Goal: Book appointment/travel/reservation

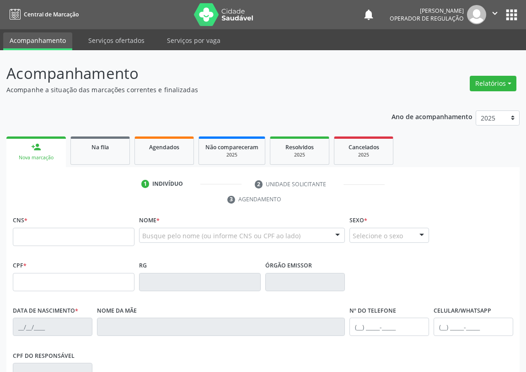
click at [33, 237] on input "text" at bounding box center [74, 237] width 122 height 18
click at [23, 236] on input "text" at bounding box center [74, 237] width 122 height 18
type input "707 4020 8758 7076"
type input "06/02/1974"
type input "Eunice Ferreira Gomes"
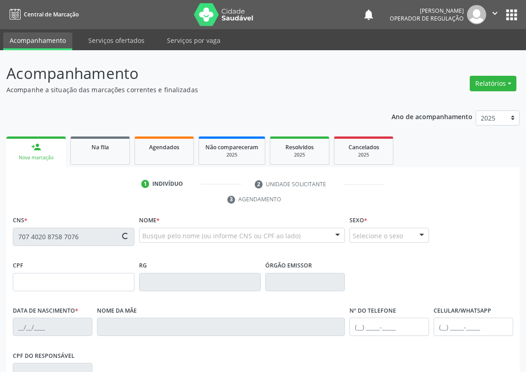
type input "(83) 99135-7888"
type input "435"
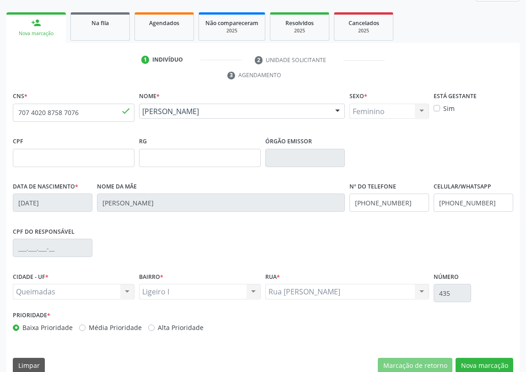
scroll to position [137, 0]
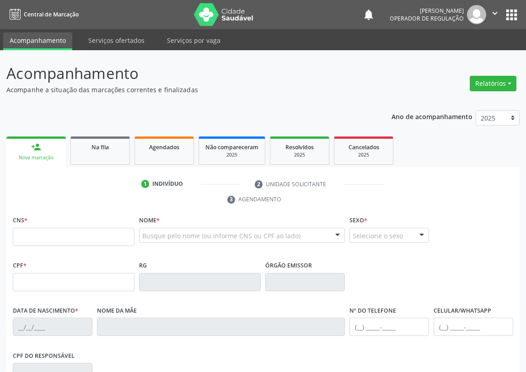
click at [21, 235] on input "text" at bounding box center [74, 237] width 122 height 18
type input "708 2006 5087 5344"
type input "423.996.104-15"
type input "[DATE]"
type input "[PERSON_NAME]"
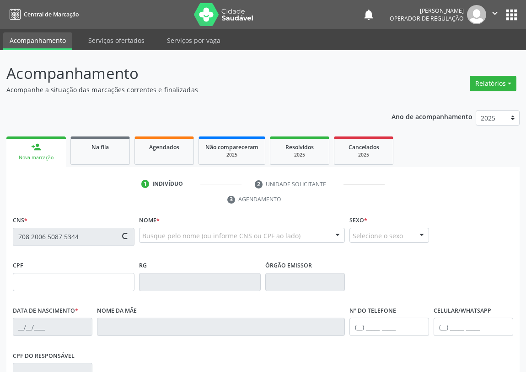
type input "(83) 99359-7849"
type input "355"
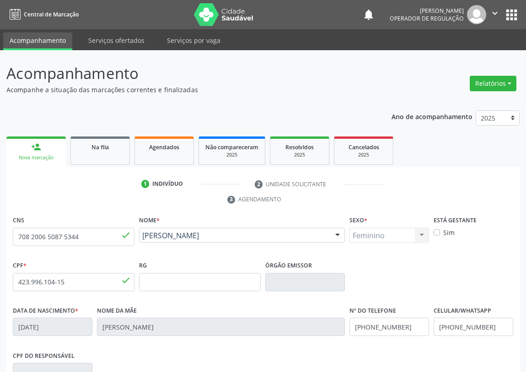
scroll to position [83, 0]
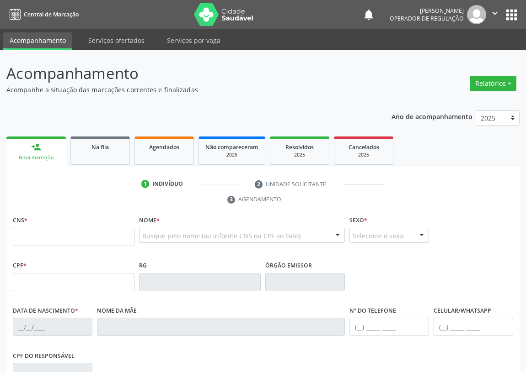
scroll to position [82, 0]
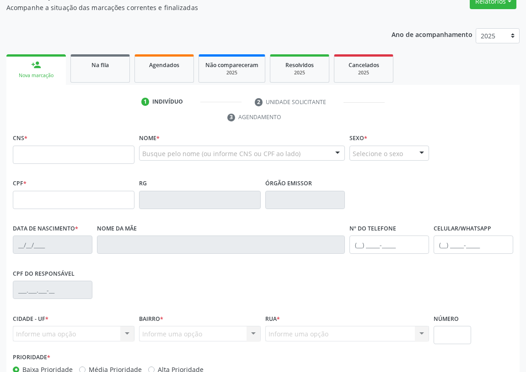
click at [24, 155] on input "text" at bounding box center [74, 155] width 122 height 18
type input "704 1012 0898 2350"
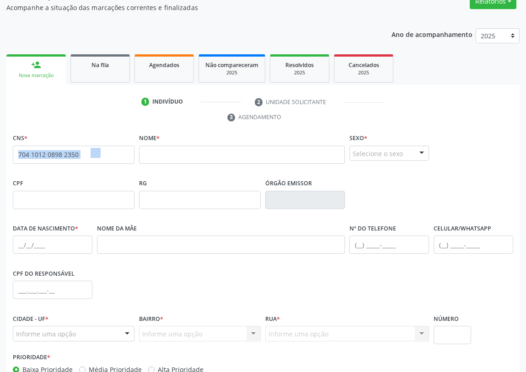
click at [0, 166] on div "Acompanhamento Acompanhe a situação das marcações correntes e finalizadas Relat…" at bounding box center [263, 198] width 526 height 461
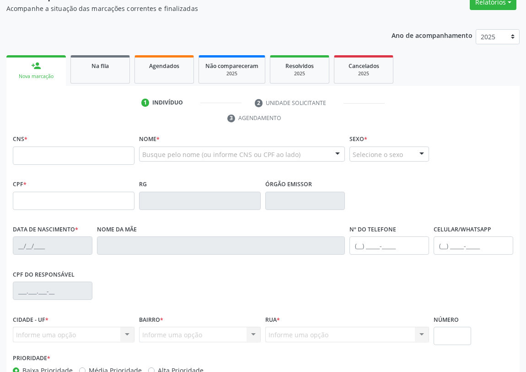
scroll to position [81, 0]
click at [27, 155] on input "text" at bounding box center [74, 156] width 122 height 18
type input "704 1012 0898 2350"
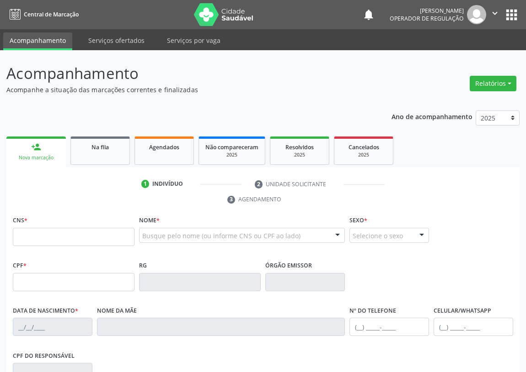
scroll to position [80, 0]
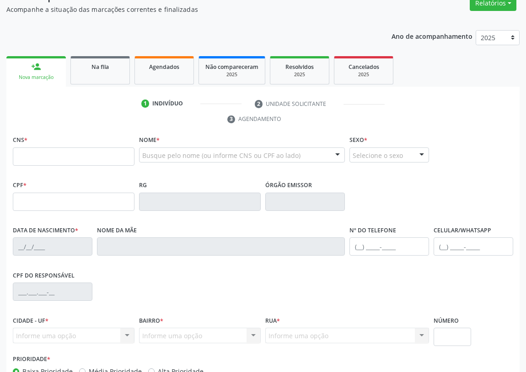
click at [21, 159] on input "text" at bounding box center [74, 157] width 122 height 18
click at [21, 149] on input "text" at bounding box center [74, 157] width 122 height 18
type input "707 6072 8982 5191"
type input "005.503.157-99"
type input "[DATE]"
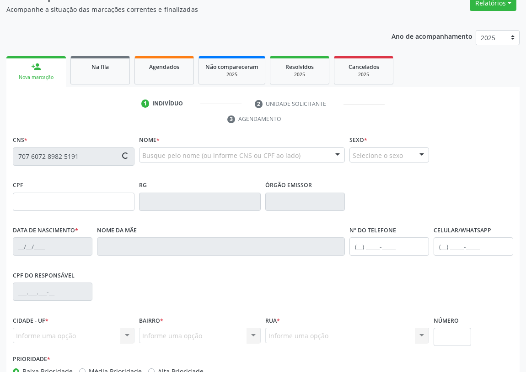
type input "[PERSON_NAME]"
type input "[PHONE_NUMBER]"
type input "29"
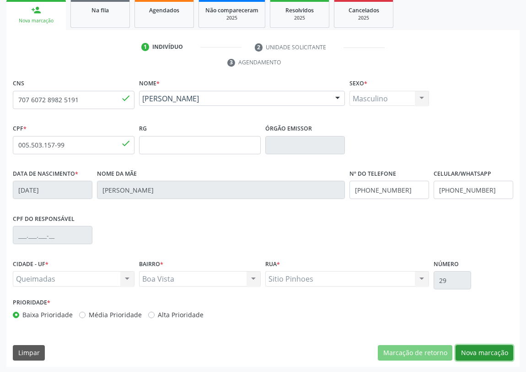
drag, startPoint x: 480, startPoint y: 352, endPoint x: 198, endPoint y: 294, distance: 287.4
click at [472, 350] on button "Nova marcação" at bounding box center [484, 354] width 58 height 16
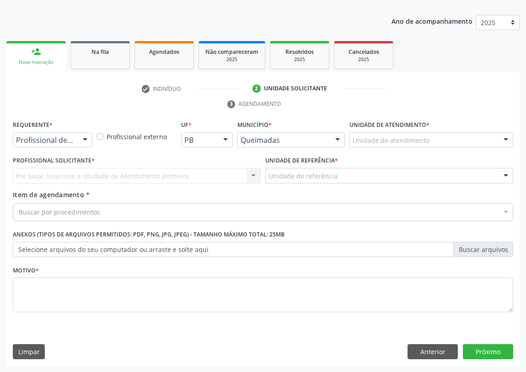
scroll to position [95, 0]
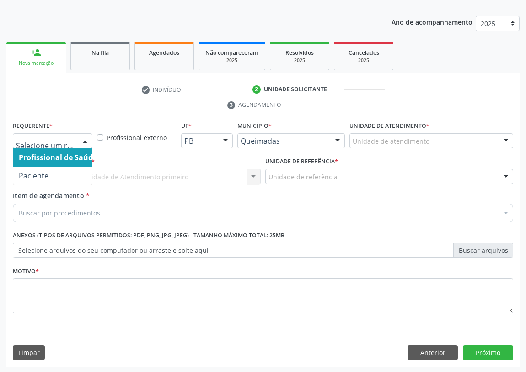
drag, startPoint x: 86, startPoint y: 138, endPoint x: 68, endPoint y: 228, distance: 91.9
click at [82, 143] on div at bounding box center [85, 142] width 14 height 16
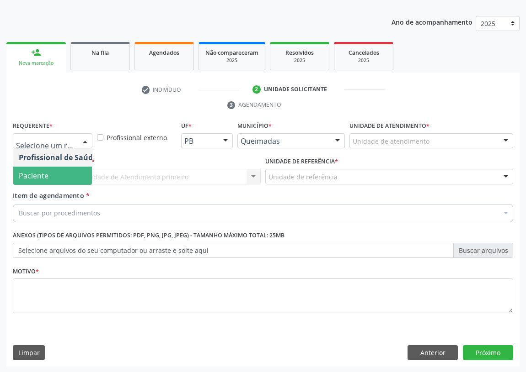
click at [78, 175] on span "Paciente" at bounding box center [57, 176] width 89 height 18
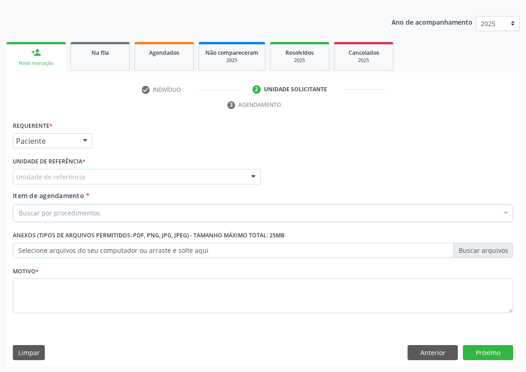
drag, startPoint x: 247, startPoint y: 178, endPoint x: 67, endPoint y: 232, distance: 188.1
click at [244, 178] on div "Unidade de referência UBSF Ligeiro II UBSF Saulo Leal [PERSON_NAME] UBSF Castan…" at bounding box center [137, 177] width 248 height 16
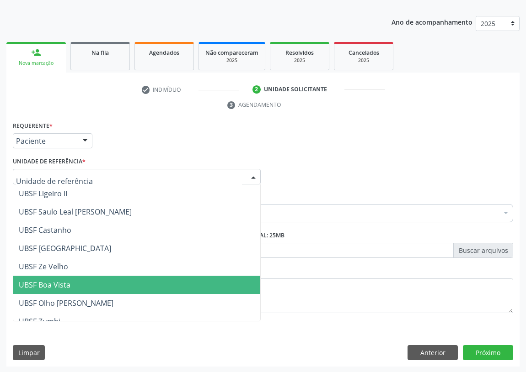
drag, startPoint x: 42, startPoint y: 282, endPoint x: 0, endPoint y: 275, distance: 42.8
click at [36, 284] on span "UBSF Boa Vista" at bounding box center [45, 285] width 52 height 10
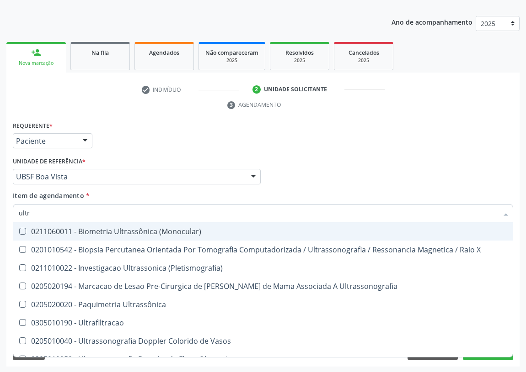
type input "ultra"
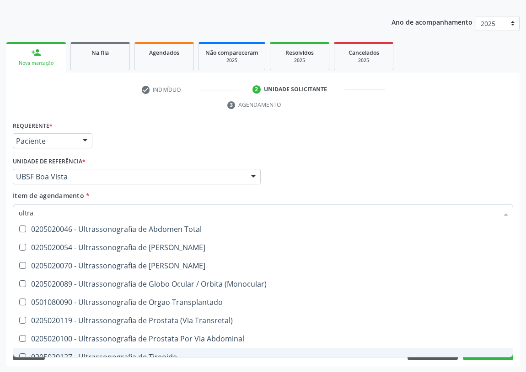
scroll to position [262, 0]
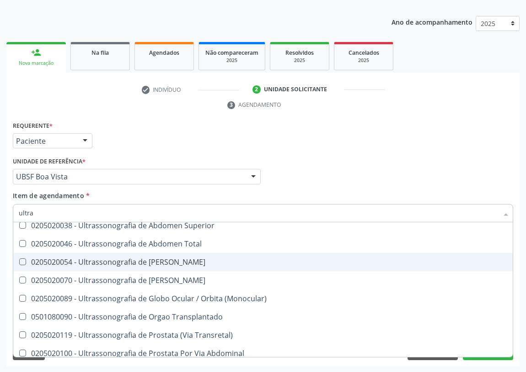
click at [166, 259] on div "0205020054 - Ultrassonografia de [PERSON_NAME]" at bounding box center [263, 262] width 488 height 7
checkbox Urinario "true"
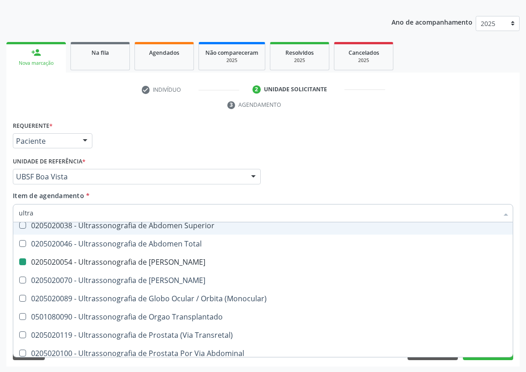
drag, startPoint x: 330, startPoint y: 147, endPoint x: 0, endPoint y: 335, distance: 379.7
click at [329, 150] on div "Requerente * Paciente Profissional de Saúde Paciente Nenhum resultado encontrad…" at bounding box center [263, 137] width 505 height 36
checkbox X "true"
checkbox Urinario "false"
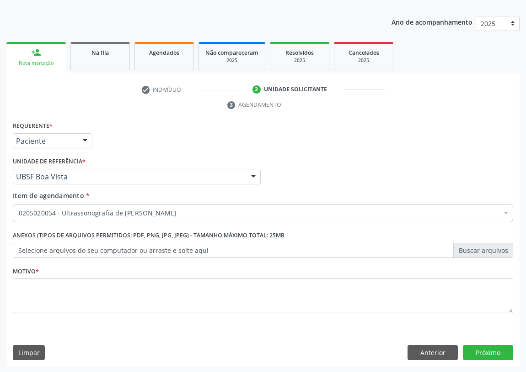
scroll to position [0, 0]
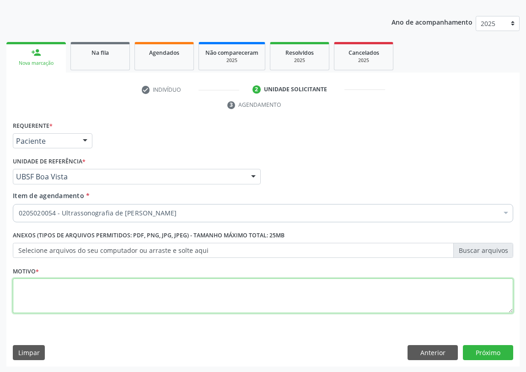
click at [53, 299] on textarea at bounding box center [263, 296] width 500 height 35
type textarea "avaliação"
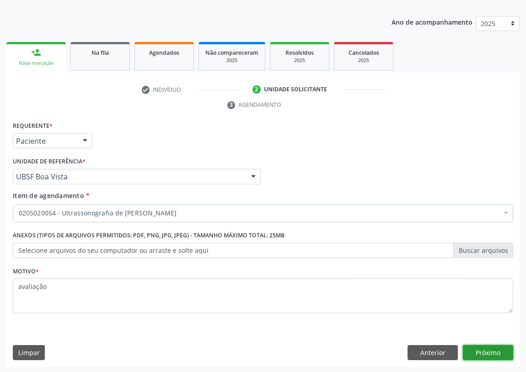
click at [497, 353] on button "Próximo" at bounding box center [488, 354] width 50 height 16
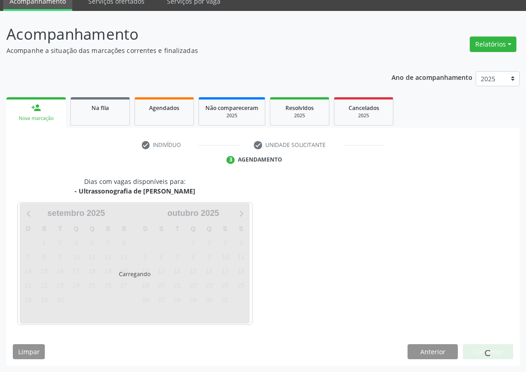
scroll to position [38, 0]
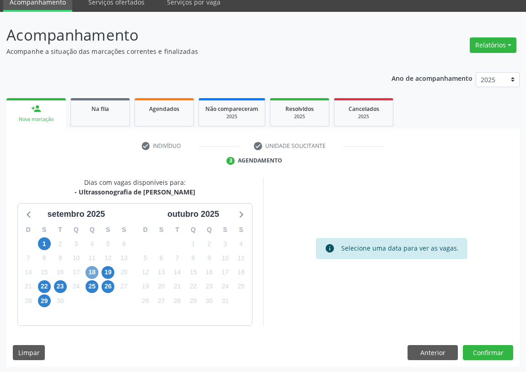
click at [93, 272] on span "18" at bounding box center [91, 272] width 13 height 13
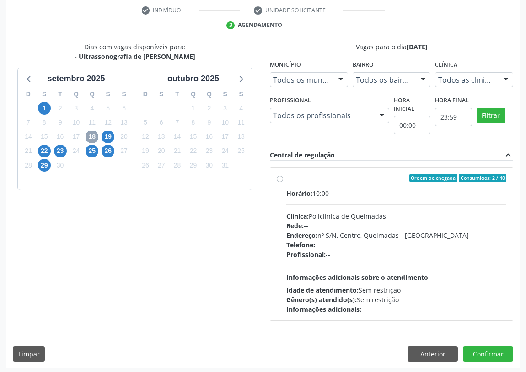
scroll to position [176, 0]
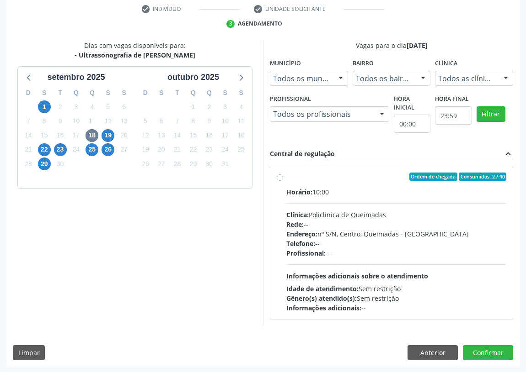
drag, startPoint x: 281, startPoint y: 177, endPoint x: 321, endPoint y: 215, distance: 55.0
click at [286, 177] on label "Ordem de chegada Consumidos: 2 / 40 Horário: 10:00 Clínica: Policlinica de Quei…" at bounding box center [396, 243] width 220 height 140
click at [282, 177] on input "Ordem de chegada Consumidos: 2 / 40 Horário: 10:00 Clínica: Policlinica de Quei…" at bounding box center [280, 177] width 6 height 8
radio input "true"
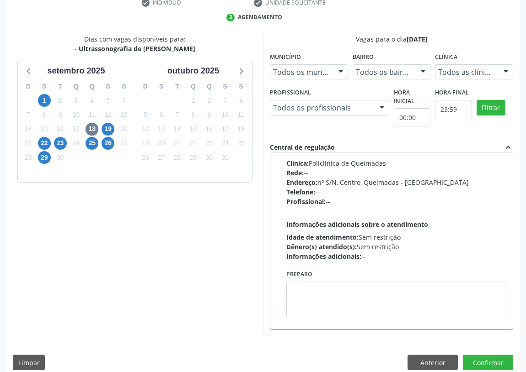
scroll to position [192, 0]
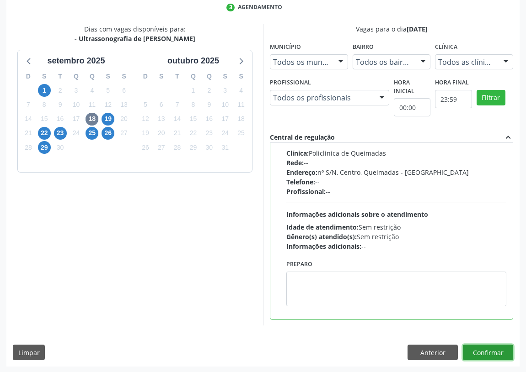
click at [489, 349] on button "Confirmar" at bounding box center [488, 353] width 50 height 16
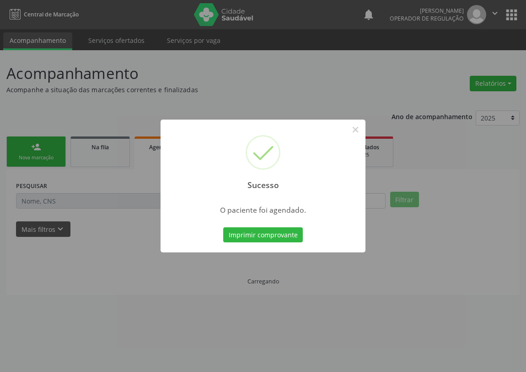
scroll to position [0, 0]
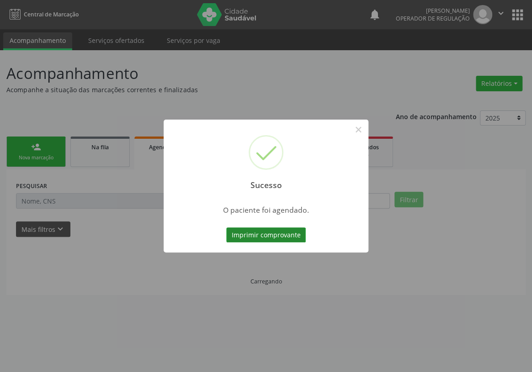
click at [266, 234] on button "Imprimir comprovante" at bounding box center [266, 236] width 80 height 16
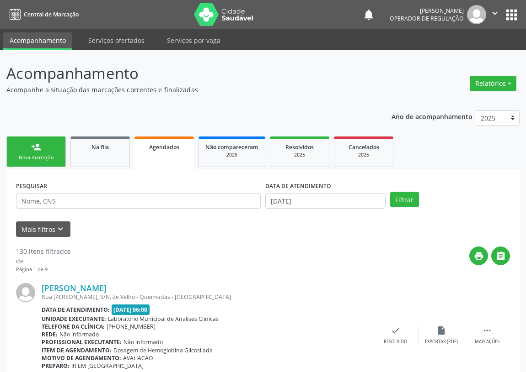
click at [38, 141] on link "person_add Nova marcação" at bounding box center [35, 152] width 59 height 31
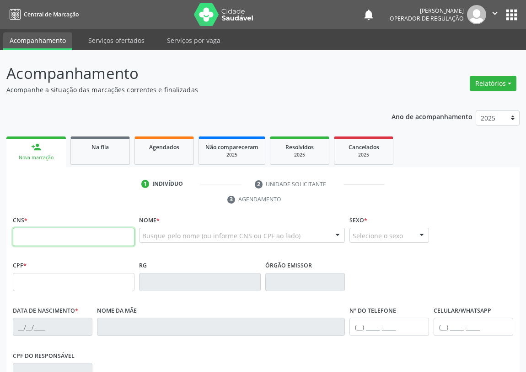
click at [30, 234] on input "text" at bounding box center [74, 237] width 122 height 18
click at [21, 235] on input "text" at bounding box center [74, 237] width 122 height 18
type input "701 0018 1252 4199"
type input "074.027.584-43"
type input "06/02/1986"
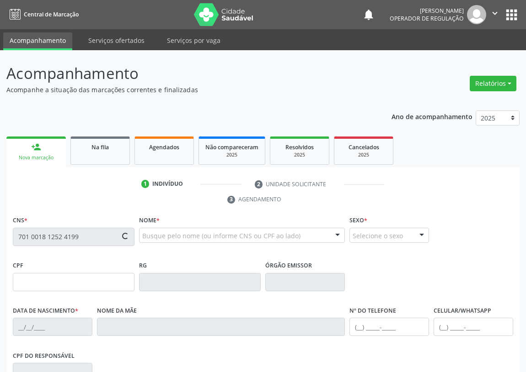
type input "Maria Jacinta da Silva"
type input "(83) 99119-0035"
type input "95"
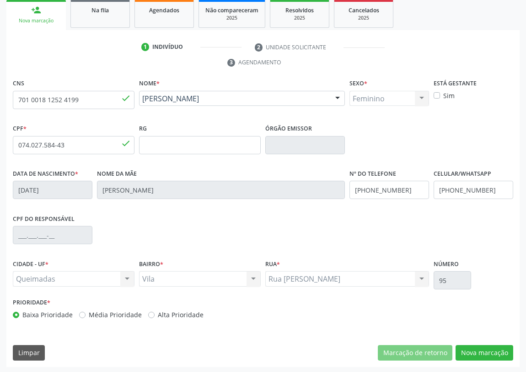
scroll to position [137, 0]
drag, startPoint x: 494, startPoint y: 353, endPoint x: 302, endPoint y: 308, distance: 197.7
click at [485, 352] on button "Nova marcação" at bounding box center [484, 354] width 58 height 16
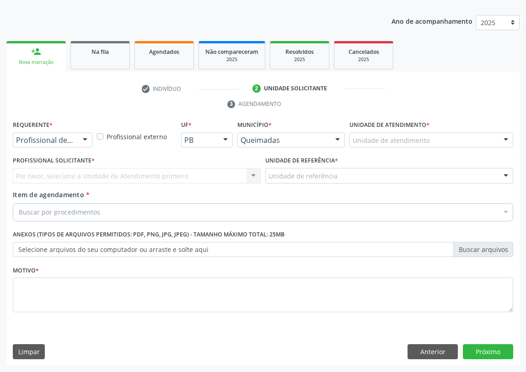
scroll to position [95, 0]
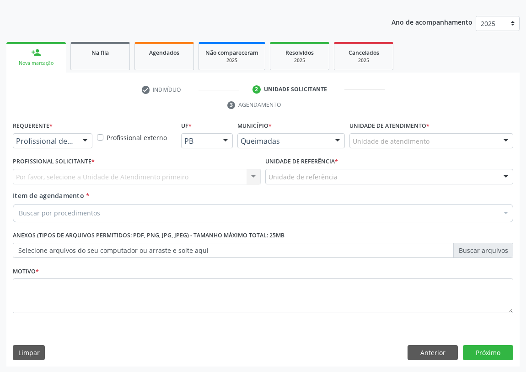
click at [81, 139] on div at bounding box center [85, 142] width 14 height 16
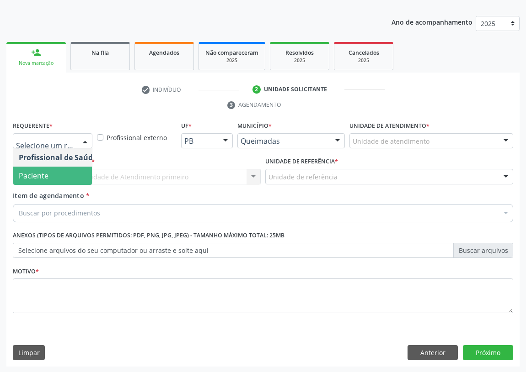
drag, startPoint x: 72, startPoint y: 176, endPoint x: 239, endPoint y: 174, distance: 166.8
click at [73, 176] on span "Paciente" at bounding box center [57, 176] width 89 height 18
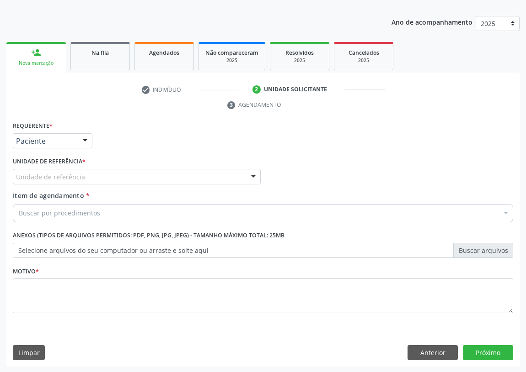
click at [252, 177] on div at bounding box center [253, 178] width 14 height 16
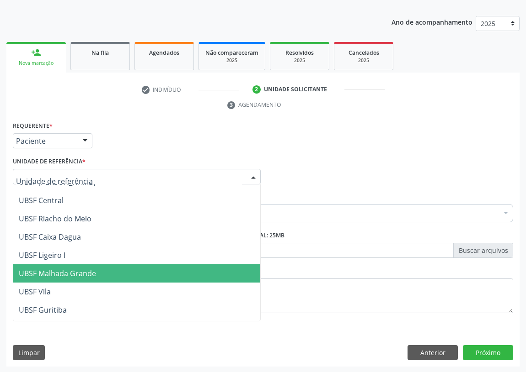
scroll to position [207, 0]
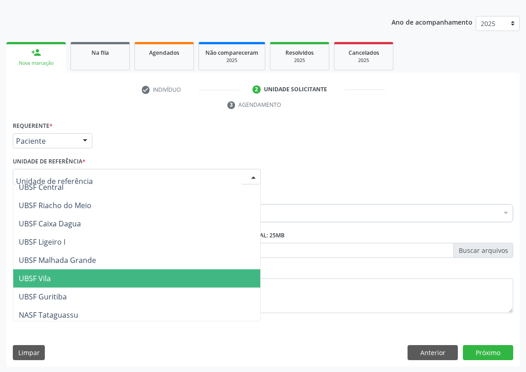
click at [54, 279] on span "UBSF Vila" at bounding box center [136, 279] width 247 height 18
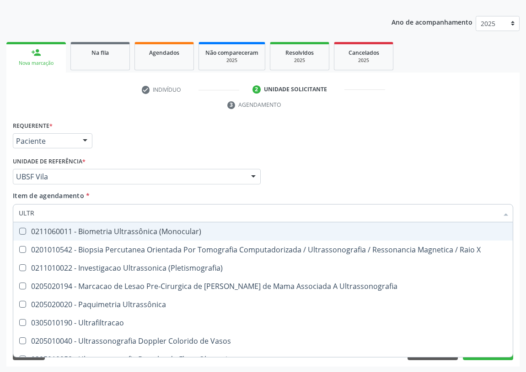
type input "ULTRA"
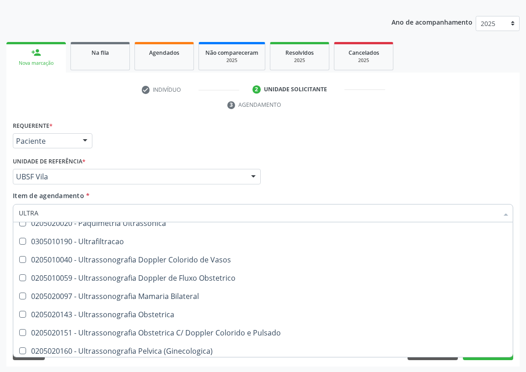
scroll to position [249, 0]
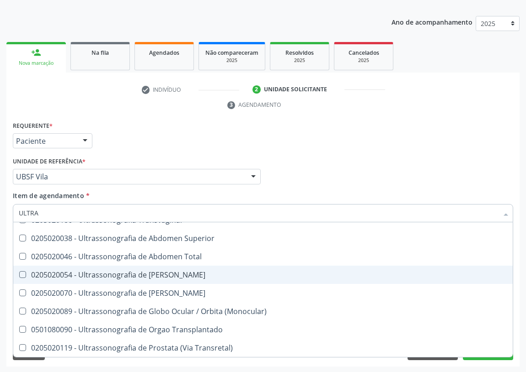
click at [196, 271] on div "0205020054 - Ultrassonografia de [PERSON_NAME]" at bounding box center [263, 274] width 488 height 7
checkbox Urinario "true"
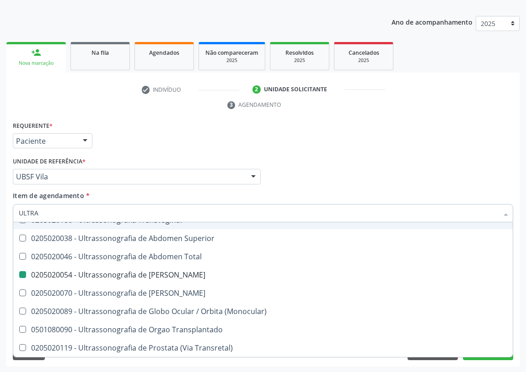
drag, startPoint x: 365, startPoint y: 163, endPoint x: 0, endPoint y: 307, distance: 392.1
click at [364, 163] on div "Profissional Solicitante Por favor, selecione a Unidade de Atendimento primeiro…" at bounding box center [263, 173] width 505 height 36
checkbox X "true"
checkbox Urinario "false"
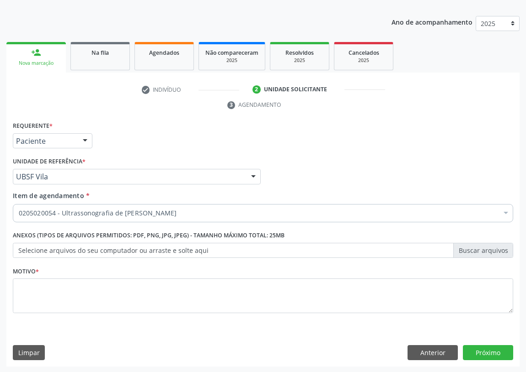
scroll to position [0, 0]
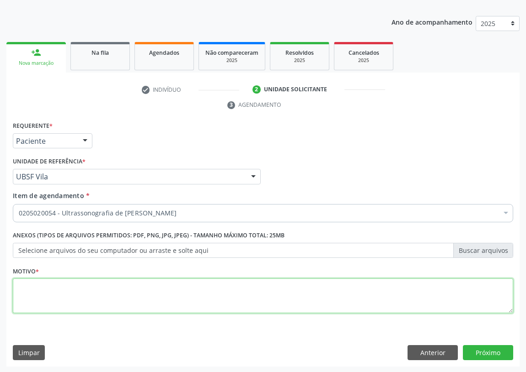
click at [69, 296] on textarea at bounding box center [263, 296] width 500 height 35
type textarea "AVALIAÇÃO"
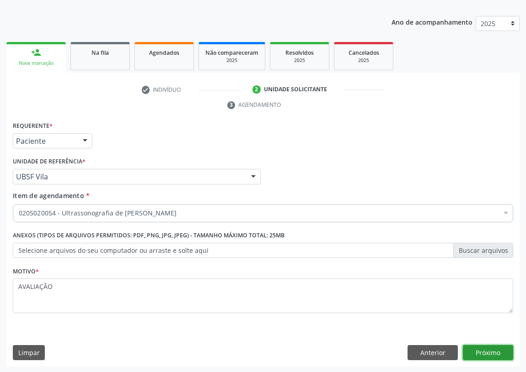
drag, startPoint x: 482, startPoint y: 355, endPoint x: 476, endPoint y: 351, distance: 6.7
click at [476, 351] on button "Próximo" at bounding box center [488, 354] width 50 height 16
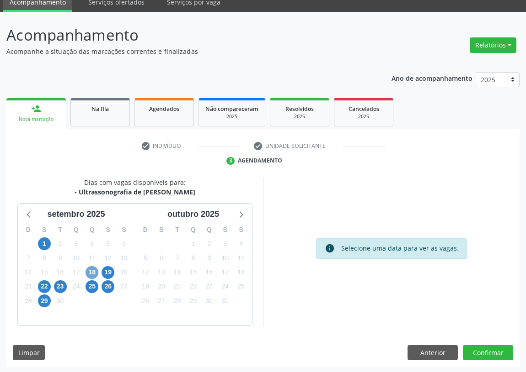
drag, startPoint x: 93, startPoint y: 273, endPoint x: 194, endPoint y: 245, distance: 104.8
click at [92, 272] on span "18" at bounding box center [91, 272] width 13 height 13
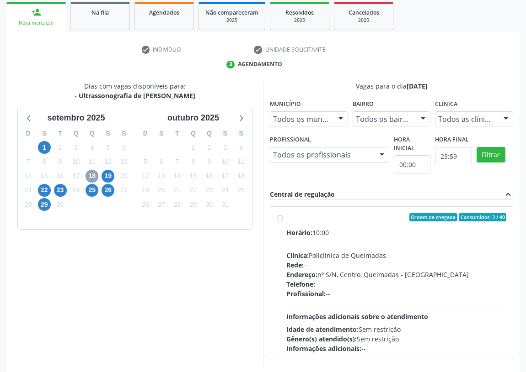
scroll to position [176, 0]
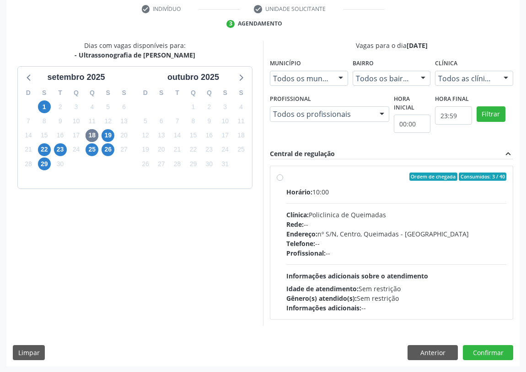
click at [286, 176] on label "Ordem de chegada Consumidos: 3 / 40 Horário: 10:00 Clínica: Policlinica de Quei…" at bounding box center [396, 243] width 220 height 140
click at [279, 176] on input "Ordem de chegada Consumidos: 3 / 40 Horário: 10:00 Clínica: Policlinica de Quei…" at bounding box center [280, 177] width 6 height 8
radio input "true"
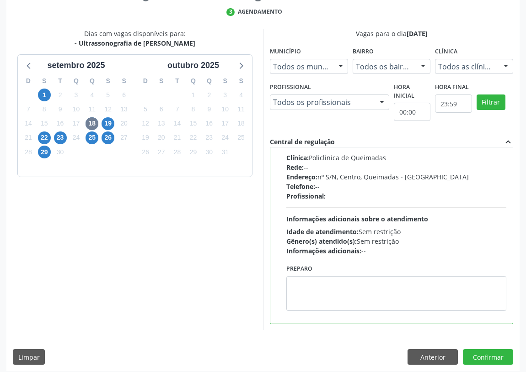
scroll to position [192, 0]
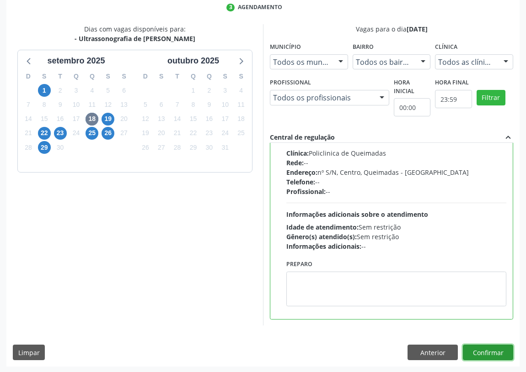
drag, startPoint x: 494, startPoint y: 352, endPoint x: 196, endPoint y: 334, distance: 298.5
click at [489, 352] on button "Confirmar" at bounding box center [488, 353] width 50 height 16
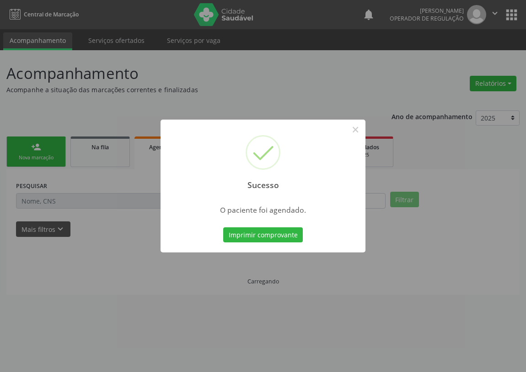
scroll to position [0, 0]
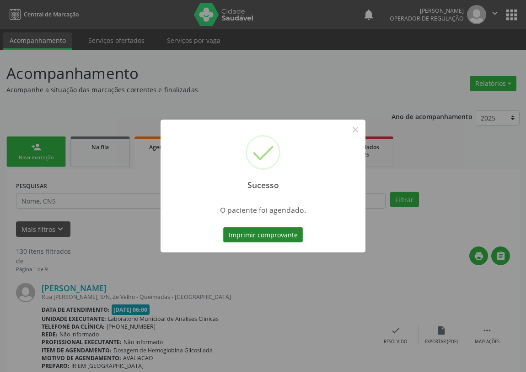
click at [254, 229] on button "Imprimir comprovante" at bounding box center [263, 236] width 80 height 16
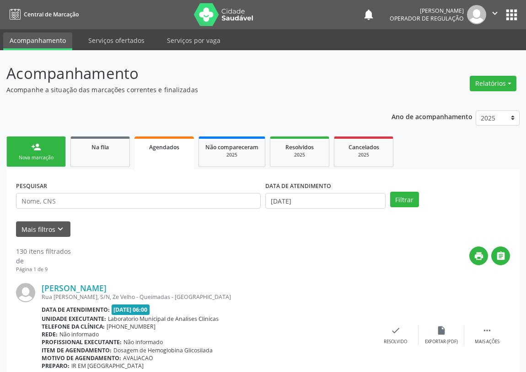
click at [49, 147] on link "person_add Nova marcação" at bounding box center [35, 152] width 59 height 31
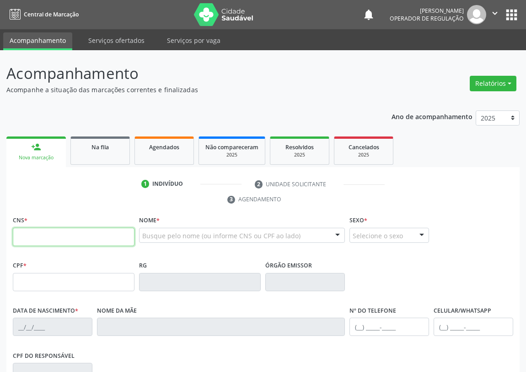
click at [25, 239] on input "text" at bounding box center [74, 237] width 122 height 18
click at [29, 235] on input "text" at bounding box center [74, 237] width 122 height 18
type input "704 0068 2772 1563"
type input "953.055.054-53"
type input "24/04/1972"
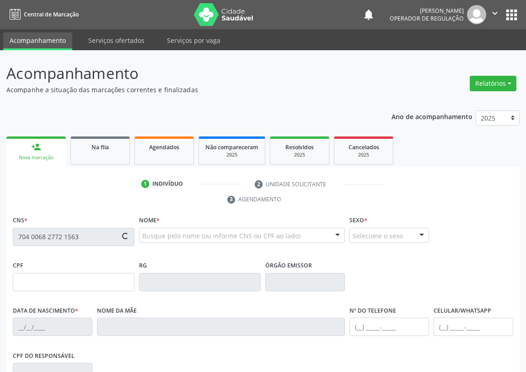
type input "Paulina dos Santos Silva"
type input "(83) 99177-1510"
type input "041.577.134-00"
type input "S/N"
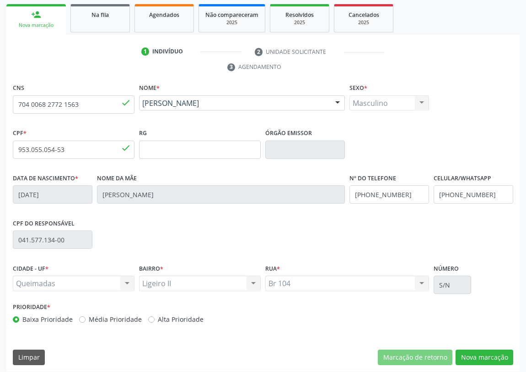
scroll to position [137, 0]
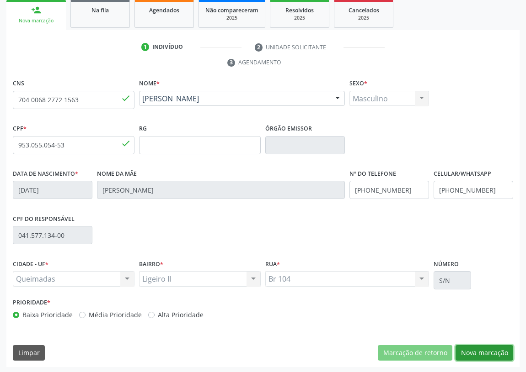
click at [484, 349] on button "Nova marcação" at bounding box center [484, 354] width 58 height 16
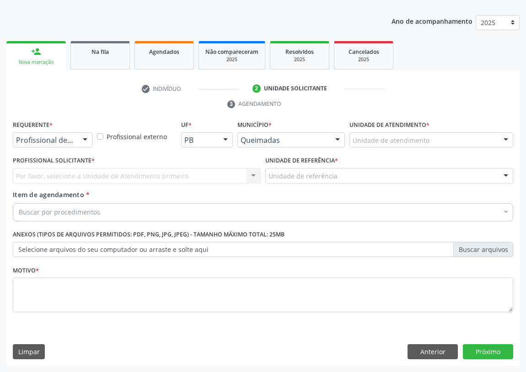
scroll to position [95, 0]
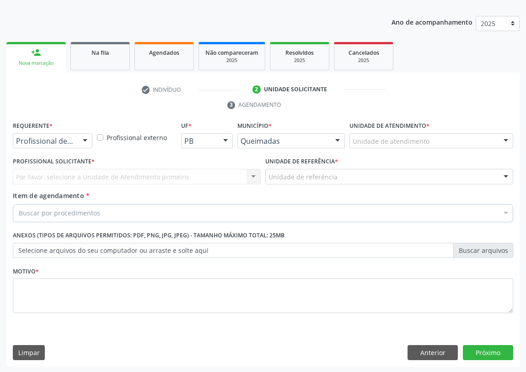
click at [84, 139] on div at bounding box center [85, 142] width 14 height 16
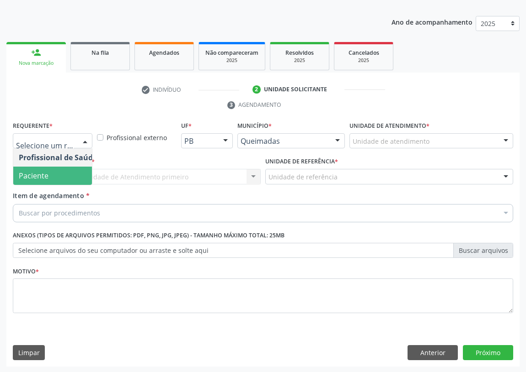
click at [73, 180] on span "Paciente" at bounding box center [57, 176] width 89 height 18
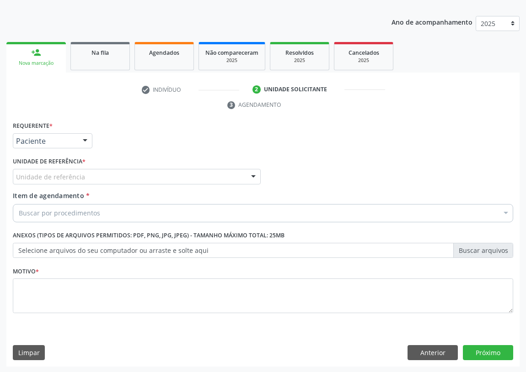
click at [248, 173] on div at bounding box center [253, 178] width 14 height 16
drag, startPoint x: 434, startPoint y: 352, endPoint x: 402, endPoint y: 351, distance: 32.5
click at [434, 352] on button "Anterior" at bounding box center [432, 354] width 50 height 16
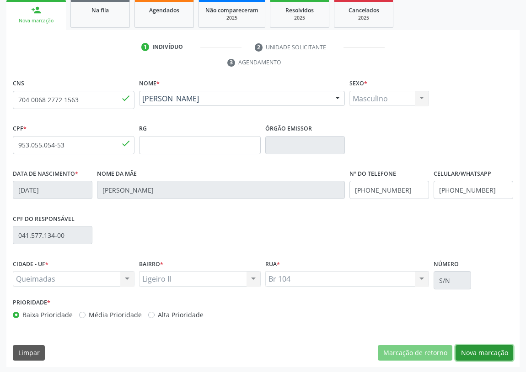
drag, startPoint x: 480, startPoint y: 347, endPoint x: 124, endPoint y: 353, distance: 355.6
click at [480, 347] on button "Nova marcação" at bounding box center [484, 354] width 58 height 16
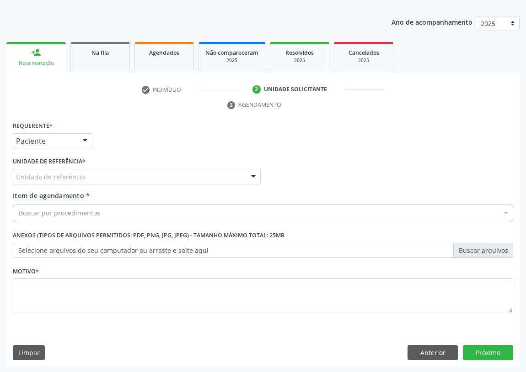
drag, startPoint x: 256, startPoint y: 175, endPoint x: 238, endPoint y: 180, distance: 18.8
click at [256, 176] on div at bounding box center [253, 178] width 14 height 16
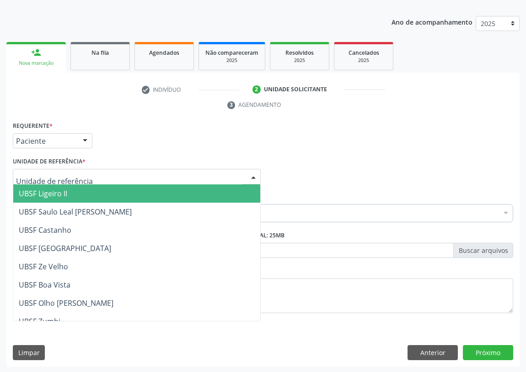
drag, startPoint x: 70, startPoint y: 198, endPoint x: 0, endPoint y: 210, distance: 71.5
click at [63, 198] on span "UBSF Ligeiro II" at bounding box center [136, 194] width 247 height 18
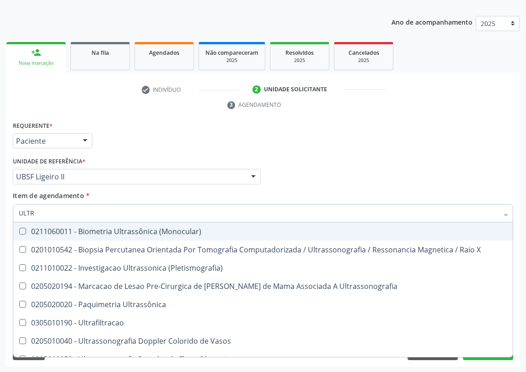
type input "ULTRA"
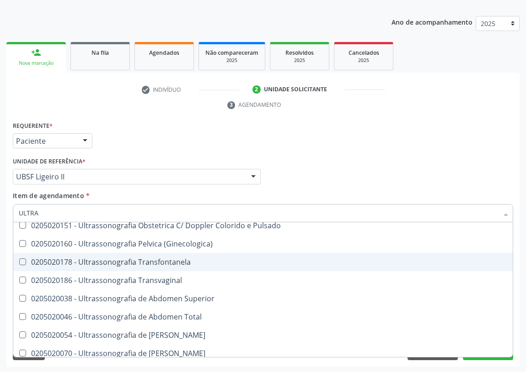
scroll to position [207, 0]
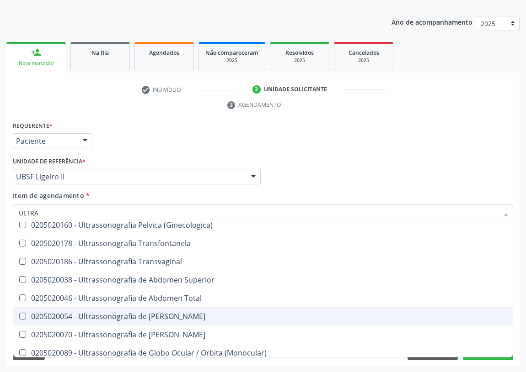
click at [172, 316] on div "0205020054 - Ultrassonografia de [PERSON_NAME]" at bounding box center [263, 316] width 488 height 7
checkbox Urinario "true"
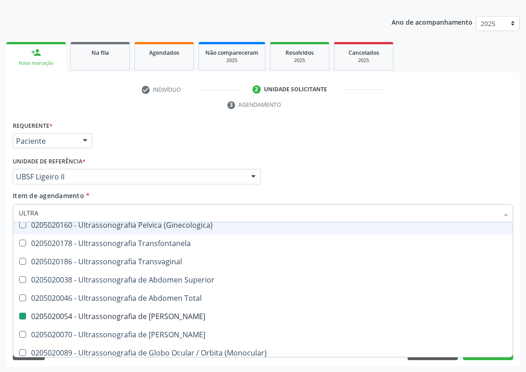
click at [385, 151] on div "Requerente * Paciente Profissional de Saúde Paciente Nenhum resultado encontrad…" at bounding box center [263, 137] width 505 height 36
checkbox X "true"
checkbox Urinario "false"
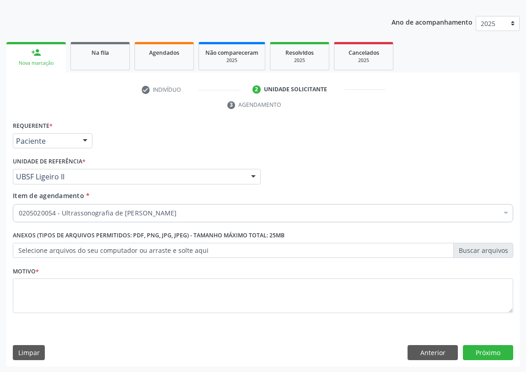
scroll to position [0, 0]
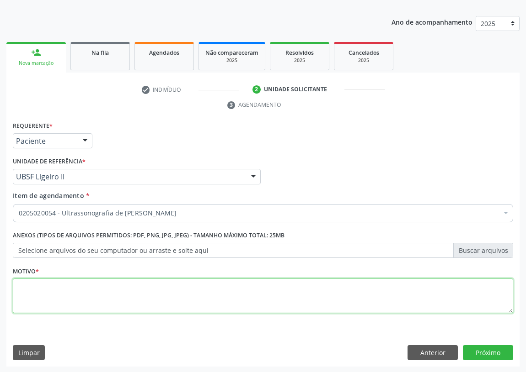
click at [43, 295] on textarea at bounding box center [263, 296] width 500 height 35
type textarea "AVALIAÇÃO"
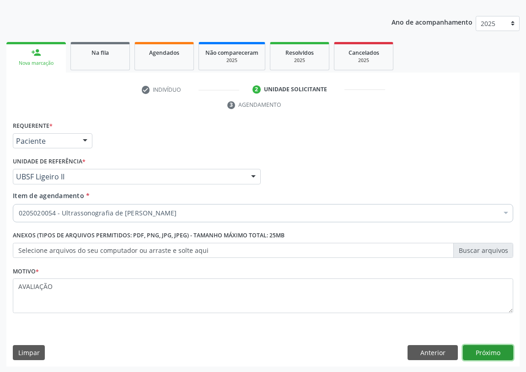
click at [493, 355] on button "Próximo" at bounding box center [488, 354] width 50 height 16
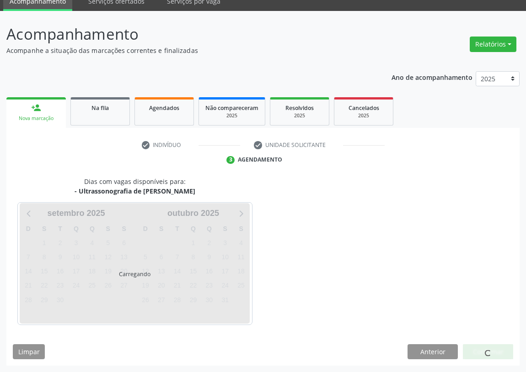
scroll to position [38, 0]
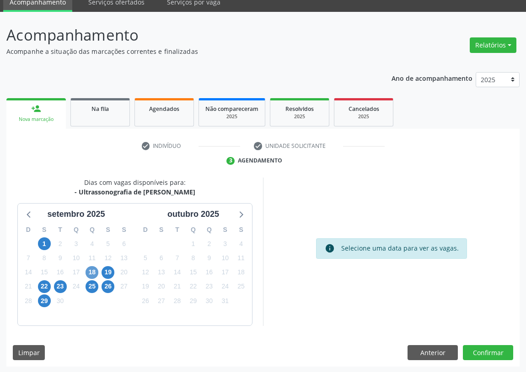
drag, startPoint x: 98, startPoint y: 271, endPoint x: 92, endPoint y: 272, distance: 6.7
click at [96, 272] on div "18" at bounding box center [92, 273] width 16 height 14
click at [86, 271] on span "18" at bounding box center [91, 272] width 13 height 13
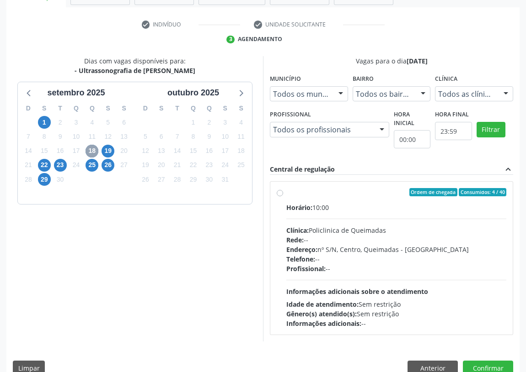
scroll to position [176, 0]
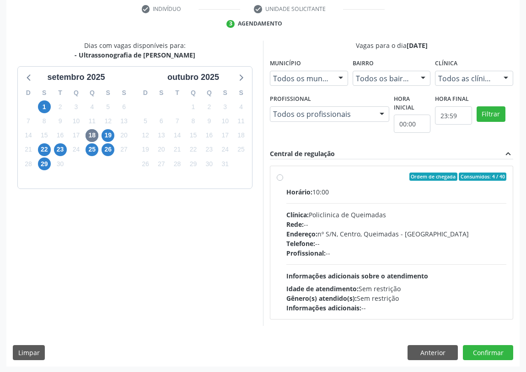
click at [286, 177] on label "Ordem de chegada Consumidos: 4 / 40 Horário: 10:00 Clínica: Policlinica de Quei…" at bounding box center [396, 243] width 220 height 140
click at [279, 177] on input "Ordem de chegada Consumidos: 4 / 40 Horário: 10:00 Clínica: Policlinica de Quei…" at bounding box center [280, 177] width 6 height 8
radio input "true"
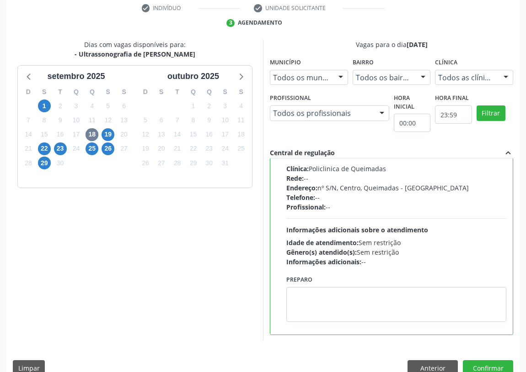
scroll to position [192, 0]
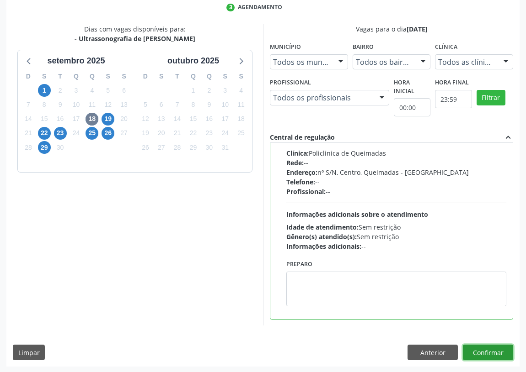
click at [499, 352] on button "Confirmar" at bounding box center [488, 353] width 50 height 16
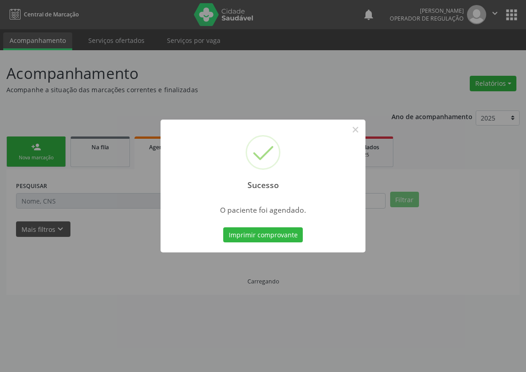
scroll to position [0, 0]
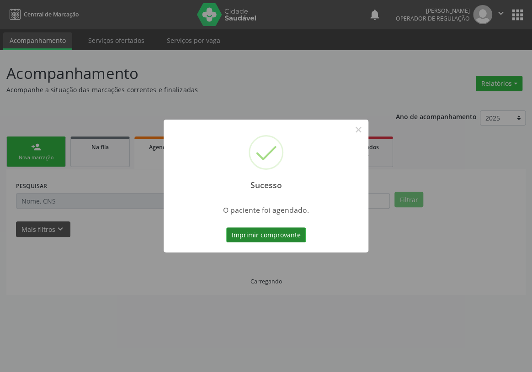
click at [261, 239] on button "Imprimir comprovante" at bounding box center [266, 236] width 80 height 16
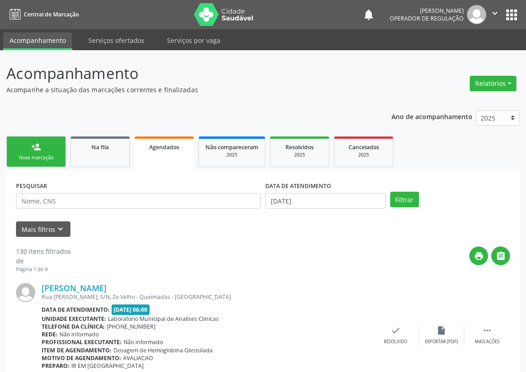
click at [18, 137] on link "person_add Nova marcação" at bounding box center [35, 152] width 59 height 31
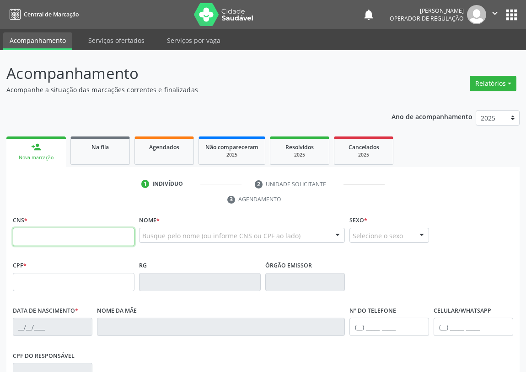
click at [28, 237] on input "text" at bounding box center [74, 237] width 122 height 18
click at [21, 241] on input "text" at bounding box center [74, 237] width 122 height 18
type input "706 1008 0796 7230"
type input "038.521.814-10"
type input "14/04/1971"
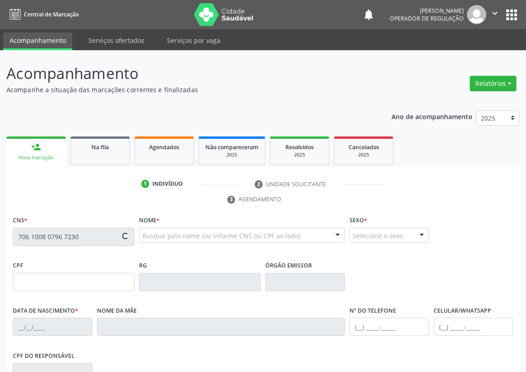
type input "Maria do Socorro Silva Monteiro"
type input "(83) 98609-8243"
type input "833.438.657-53"
type input "1084"
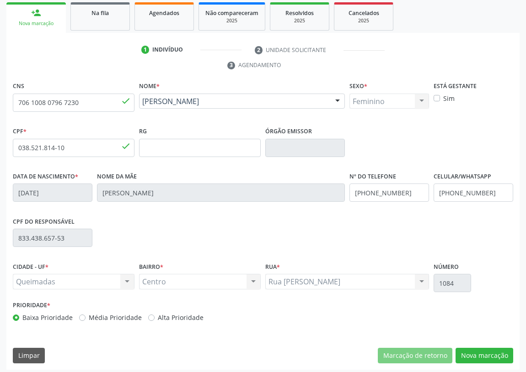
scroll to position [137, 0]
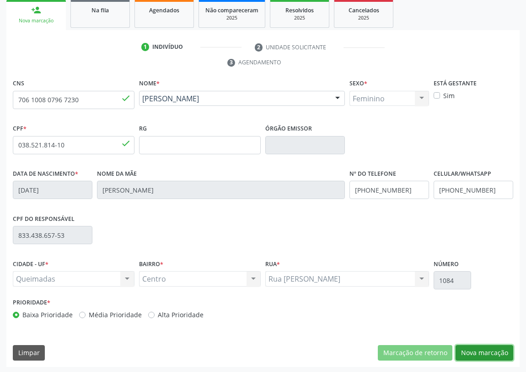
drag, startPoint x: 473, startPoint y: 356, endPoint x: 406, endPoint y: 340, distance: 68.7
click at [473, 355] on button "Nova marcação" at bounding box center [484, 354] width 58 height 16
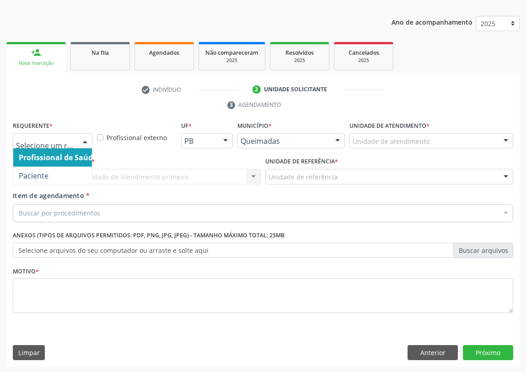
drag, startPoint x: 92, startPoint y: 141, endPoint x: 64, endPoint y: 169, distance: 40.1
click at [91, 141] on div "Profissional de Saúde Paciente Nenhum resultado encontrado para: " " Não há nen…" at bounding box center [53, 141] width 80 height 16
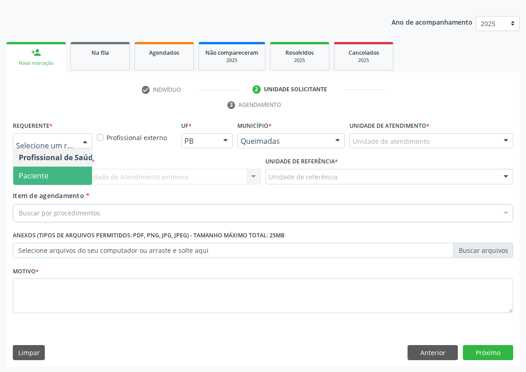
drag, startPoint x: 74, startPoint y: 176, endPoint x: 197, endPoint y: 171, distance: 123.1
click at [80, 175] on span "Paciente" at bounding box center [57, 176] width 89 height 18
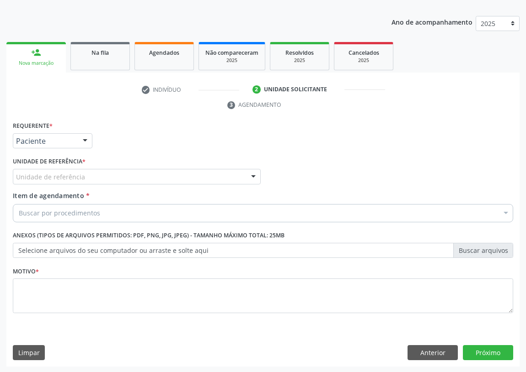
drag, startPoint x: 225, startPoint y: 174, endPoint x: 144, endPoint y: 210, distance: 89.0
click at [225, 175] on div "Unidade de referência" at bounding box center [137, 177] width 248 height 16
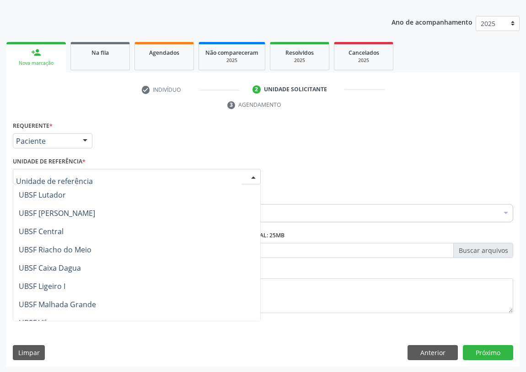
scroll to position [166, 0]
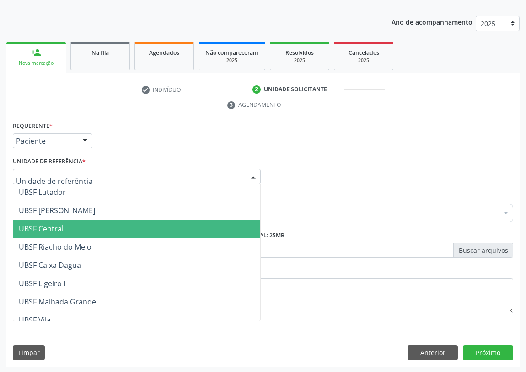
click at [52, 226] on span "UBSF Central" at bounding box center [41, 229] width 45 height 10
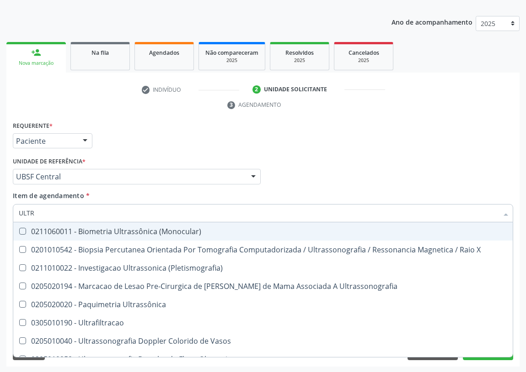
type input "ULTRA"
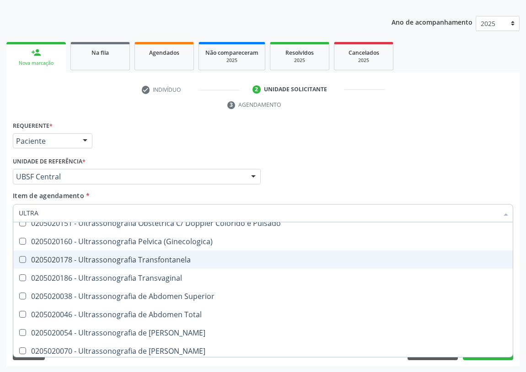
scroll to position [207, 0]
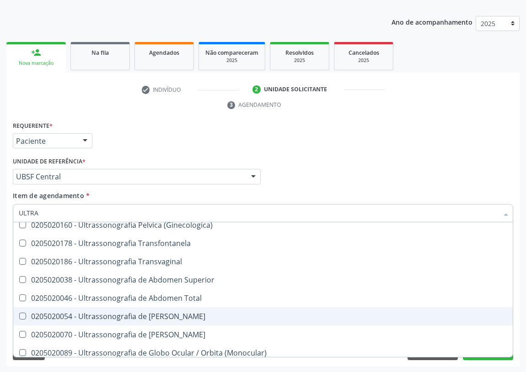
click at [205, 313] on div "0205020054 - Ultrassonografia de [PERSON_NAME]" at bounding box center [263, 316] width 488 height 7
checkbox Urinario "true"
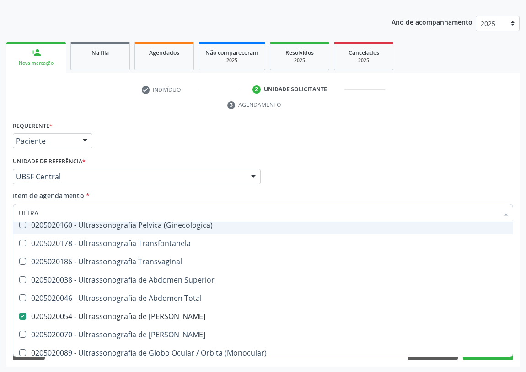
click at [303, 178] on div "Profissional Solicitante Por favor, selecione a Unidade de Atendimento primeiro…" at bounding box center [263, 173] width 505 height 36
checkbox X "true"
checkbox Urinario "false"
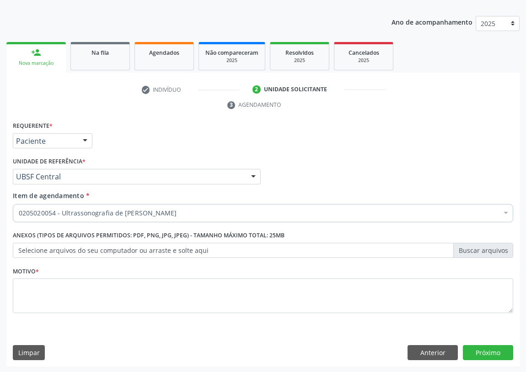
scroll to position [0, 0]
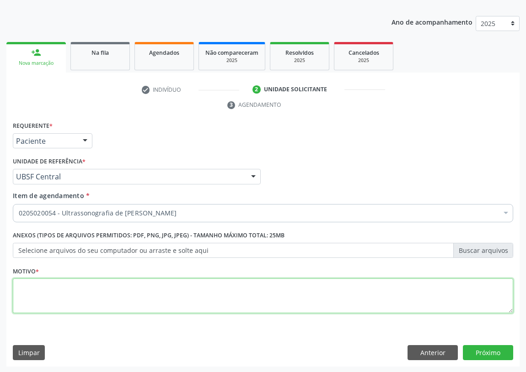
click at [43, 294] on textarea at bounding box center [263, 296] width 500 height 35
type textarea "AVALIAÇÃO"
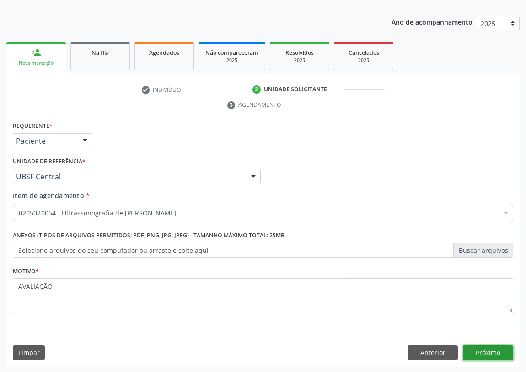
drag, startPoint x: 499, startPoint y: 351, endPoint x: 489, endPoint y: 351, distance: 9.6
click at [489, 351] on button "Próximo" at bounding box center [488, 354] width 50 height 16
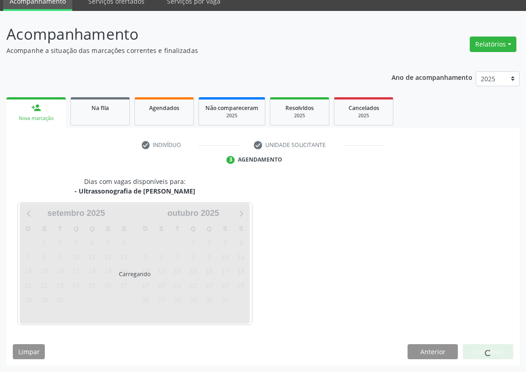
scroll to position [38, 0]
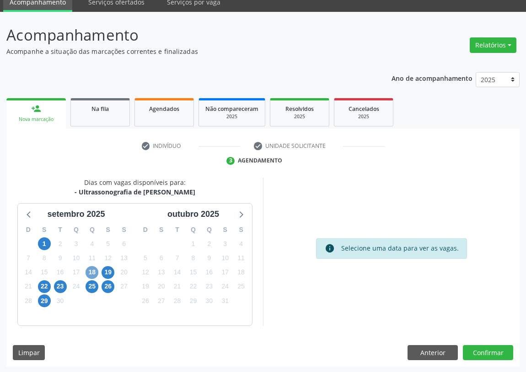
drag, startPoint x: 88, startPoint y: 271, endPoint x: 257, endPoint y: 268, distance: 169.1
click at [90, 271] on span "18" at bounding box center [91, 272] width 13 height 13
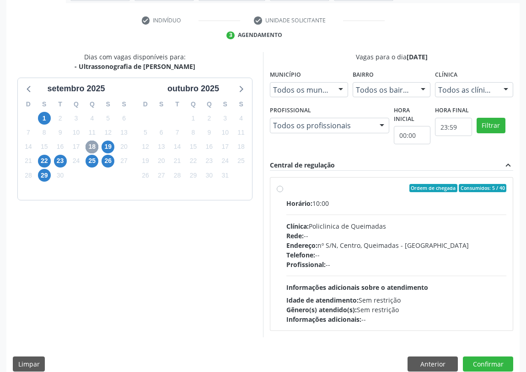
scroll to position [176, 0]
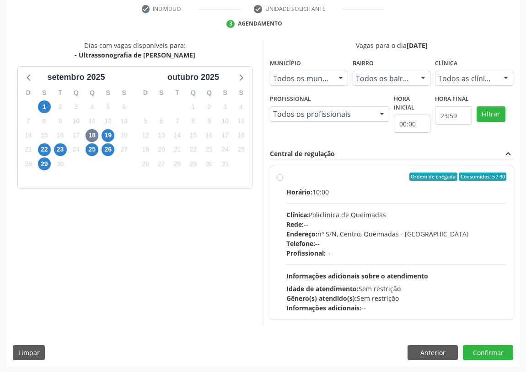
click at [286, 176] on label "Ordem de chegada Consumidos: 5 / 40 Horário: 10:00 Clínica: Policlinica de Quei…" at bounding box center [396, 243] width 220 height 140
click at [279, 176] on input "Ordem de chegada Consumidos: 5 / 40 Horário: 10:00 Clínica: Policlinica de Quei…" at bounding box center [280, 177] width 6 height 8
radio input "true"
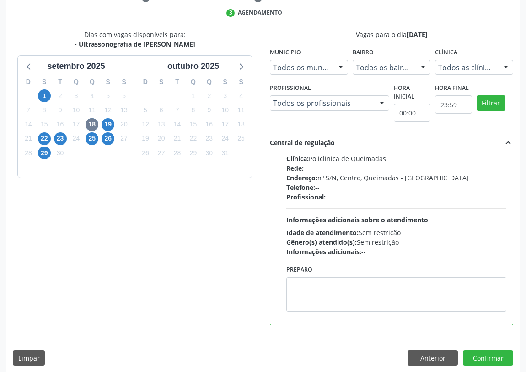
scroll to position [192, 0]
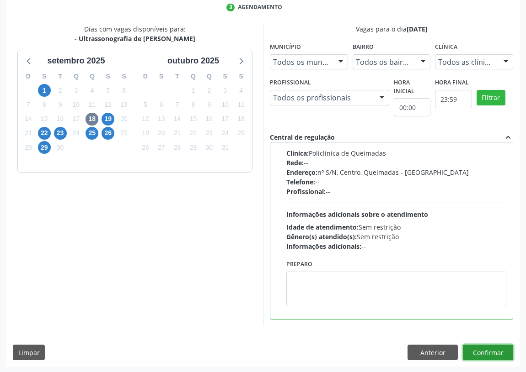
click at [488, 349] on button "Confirmar" at bounding box center [488, 353] width 50 height 16
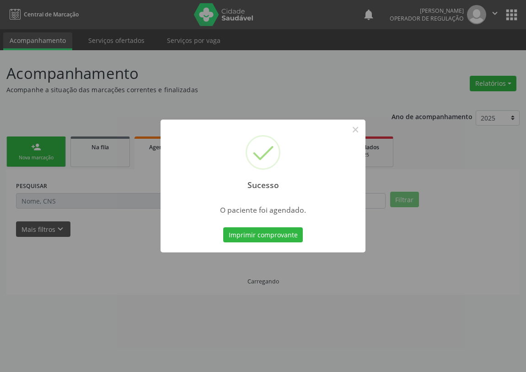
scroll to position [0, 0]
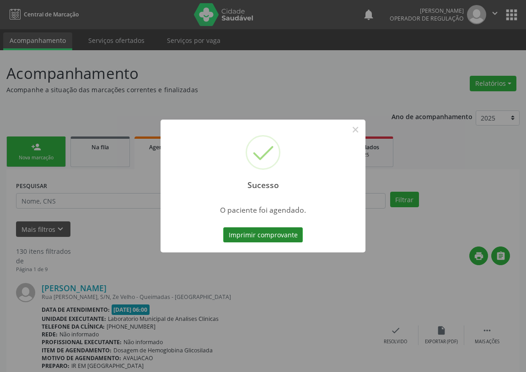
click at [273, 234] on button "Imprimir comprovante" at bounding box center [263, 236] width 80 height 16
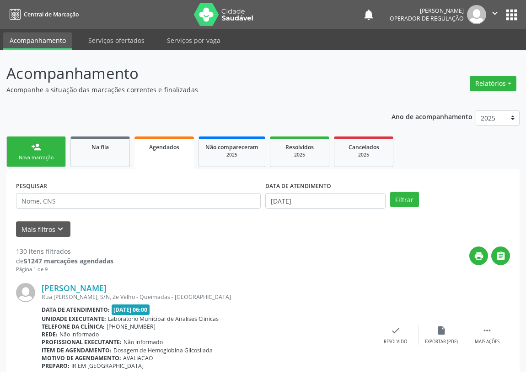
click at [32, 148] on div "person_add" at bounding box center [36, 147] width 10 height 10
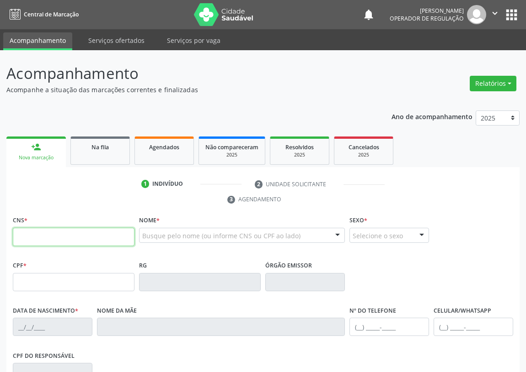
click at [24, 238] on input "text" at bounding box center [74, 237] width 122 height 18
click at [18, 229] on input "text" at bounding box center [74, 237] width 122 height 18
type input "706 5023 3912 9795"
type input "789.270.054-49"
type input "07/07/1959"
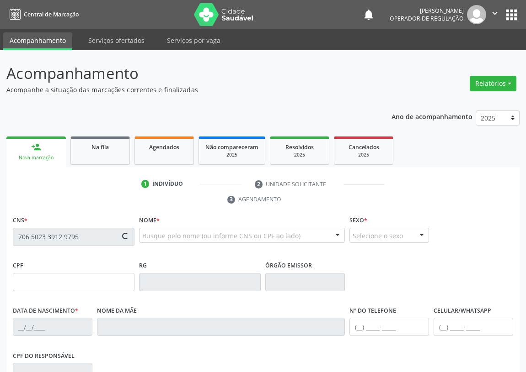
type input "Ana Maria da Conceição"
type input "(83) 99152-7743"
type input "98"
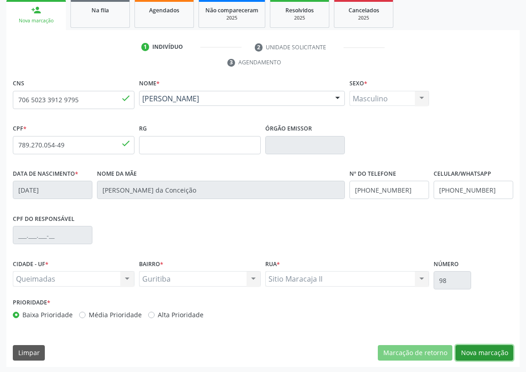
click at [476, 355] on button "Nova marcação" at bounding box center [484, 354] width 58 height 16
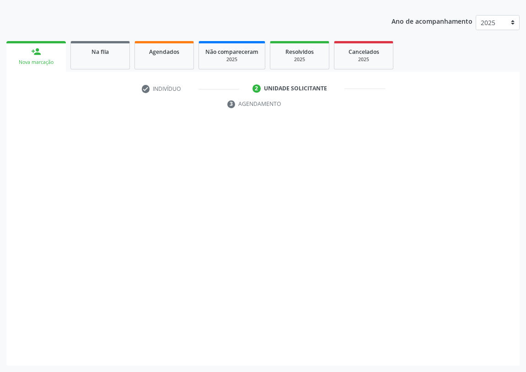
scroll to position [95, 0]
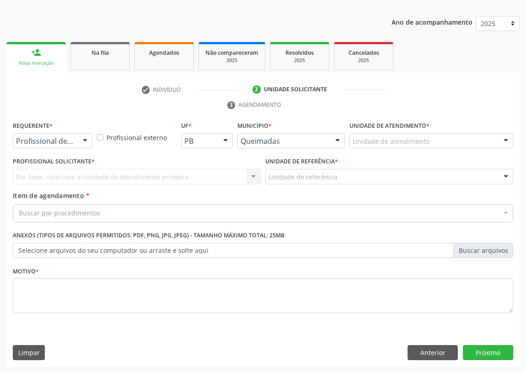
drag, startPoint x: 87, startPoint y: 138, endPoint x: 70, endPoint y: 187, distance: 52.6
click at [86, 140] on div at bounding box center [85, 142] width 14 height 16
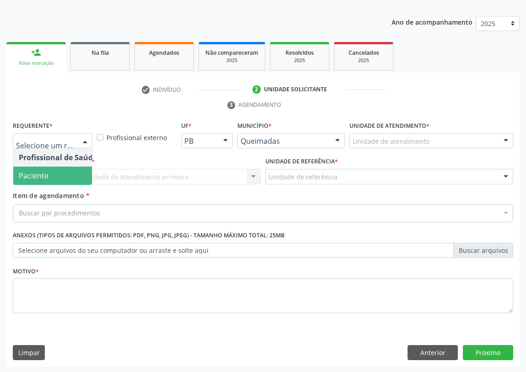
drag, startPoint x: 80, startPoint y: 178, endPoint x: 266, endPoint y: 181, distance: 186.0
click at [80, 178] on span "Paciente" at bounding box center [57, 176] width 89 height 18
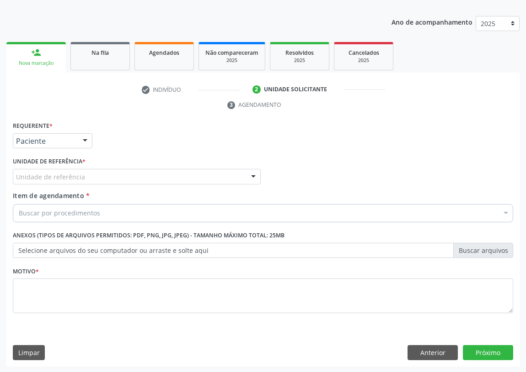
click at [252, 170] on div at bounding box center [253, 178] width 14 height 16
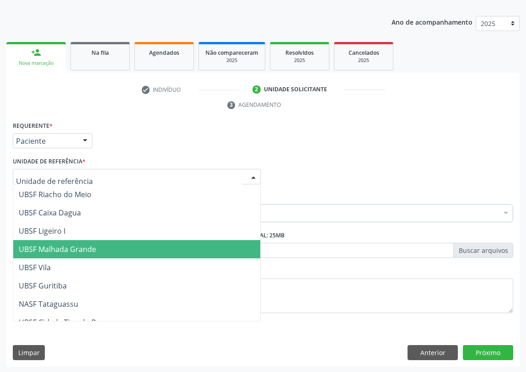
scroll to position [229, 0]
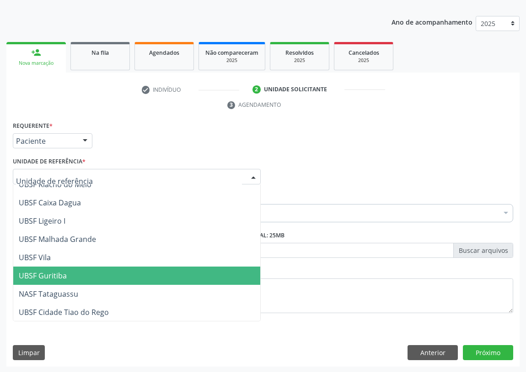
click at [52, 271] on span "UBSF Guritiba" at bounding box center [43, 276] width 48 height 10
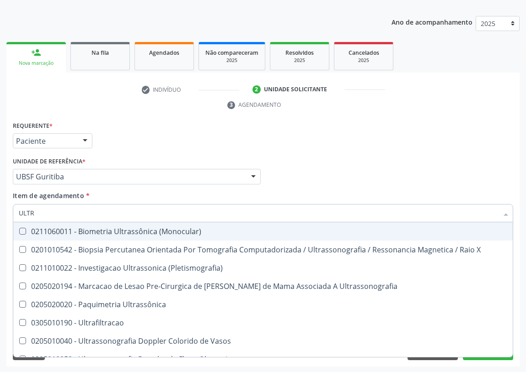
type input "ULTRA"
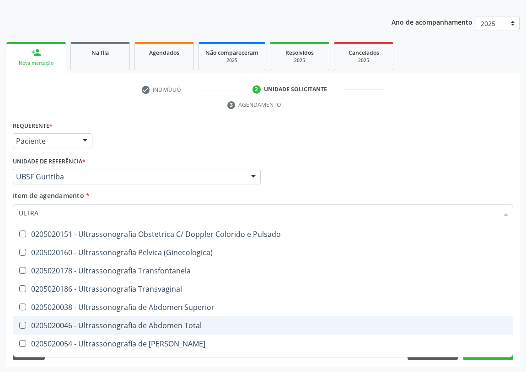
scroll to position [207, 0]
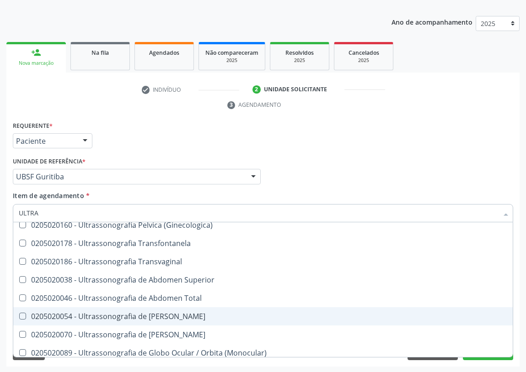
click at [199, 315] on div "0205020054 - Ultrassonografia de [PERSON_NAME]" at bounding box center [263, 316] width 488 height 7
checkbox Urinario "true"
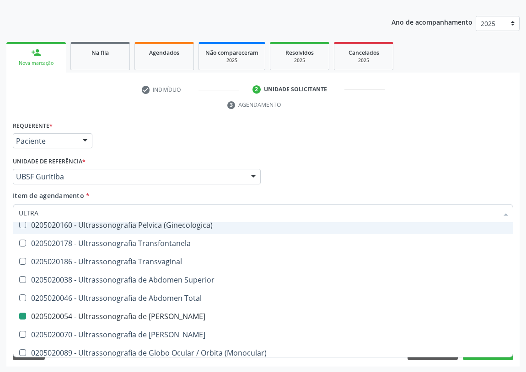
click at [314, 174] on div "Profissional Solicitante Por favor, selecione a Unidade de Atendimento primeiro…" at bounding box center [263, 173] width 505 height 36
checkbox X "true"
checkbox Urinario "false"
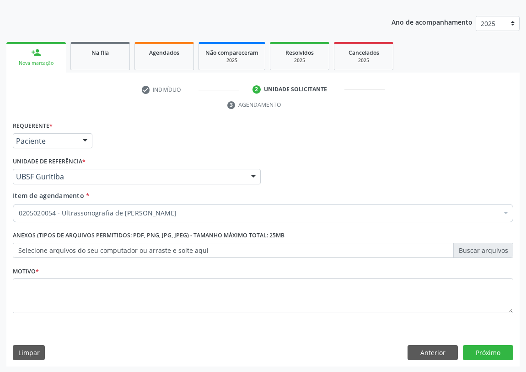
scroll to position [0, 0]
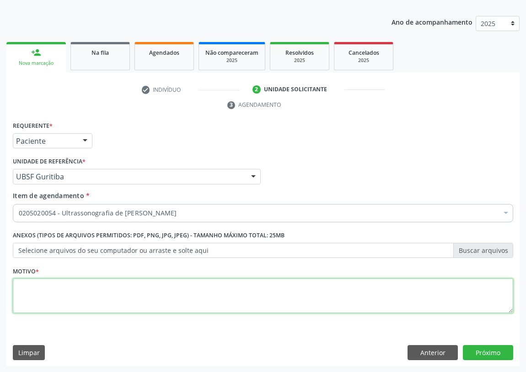
click at [36, 288] on textarea at bounding box center [263, 296] width 500 height 35
type textarea "AVALIAÇÃO"
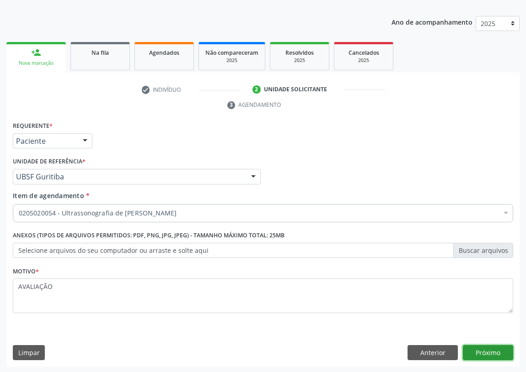
click at [493, 349] on button "Próximo" at bounding box center [488, 354] width 50 height 16
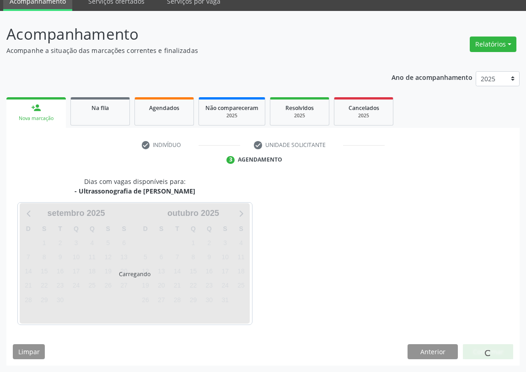
scroll to position [38, 0]
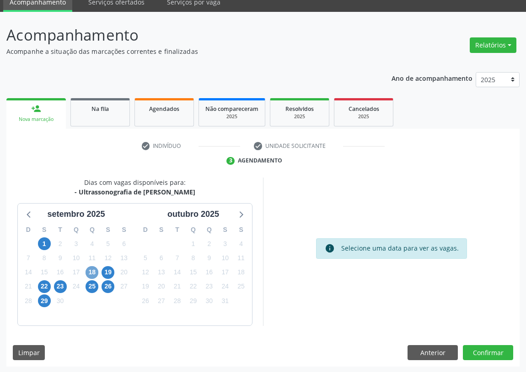
drag, startPoint x: 88, startPoint y: 269, endPoint x: 98, endPoint y: 265, distance: 10.7
click at [90, 269] on span "18" at bounding box center [91, 272] width 13 height 13
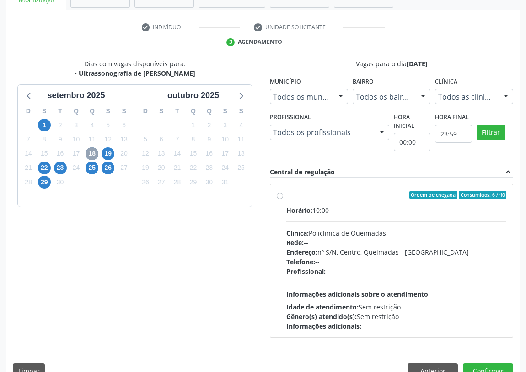
scroll to position [176, 0]
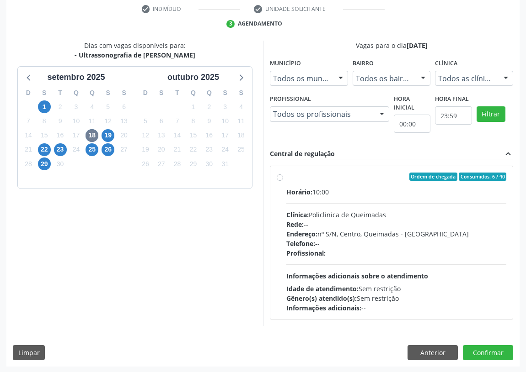
click at [286, 174] on label "Ordem de chegada Consumidos: 6 / 40 Horário: 10:00 Clínica: Policlinica de Quei…" at bounding box center [396, 243] width 220 height 140
click at [282, 174] on input "Ordem de chegada Consumidos: 6 / 40 Horário: 10:00 Clínica: Policlinica de Quei…" at bounding box center [280, 177] width 6 height 8
radio input "true"
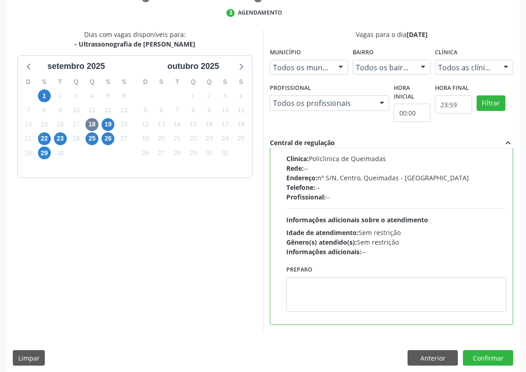
scroll to position [192, 0]
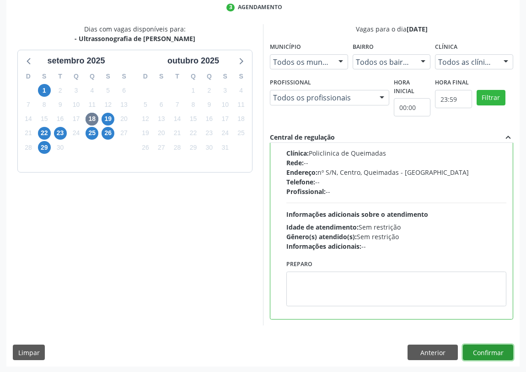
drag, startPoint x: 489, startPoint y: 352, endPoint x: 72, endPoint y: 351, distance: 416.4
click at [486, 352] on button "Confirmar" at bounding box center [488, 353] width 50 height 16
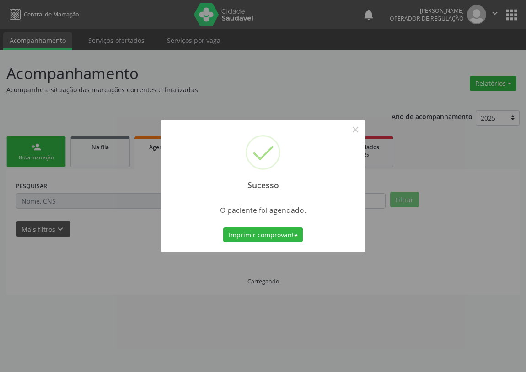
scroll to position [0, 0]
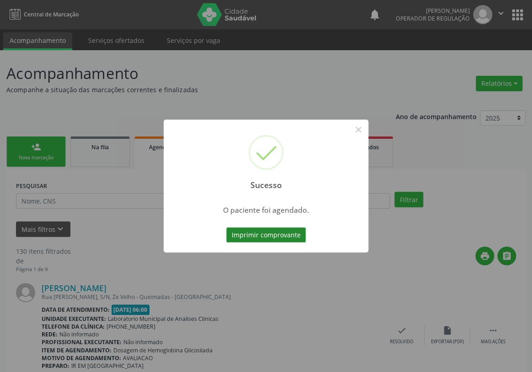
click at [251, 236] on button "Imprimir comprovante" at bounding box center [266, 236] width 80 height 16
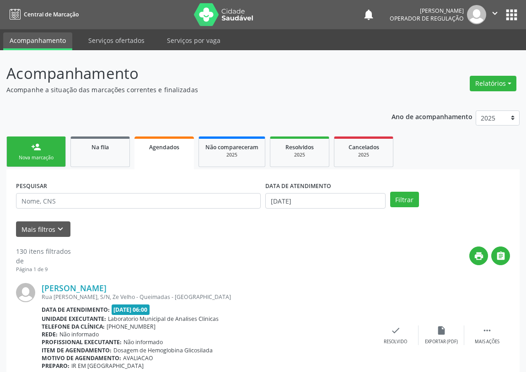
click at [25, 152] on link "person_add Nova marcação" at bounding box center [35, 152] width 59 height 31
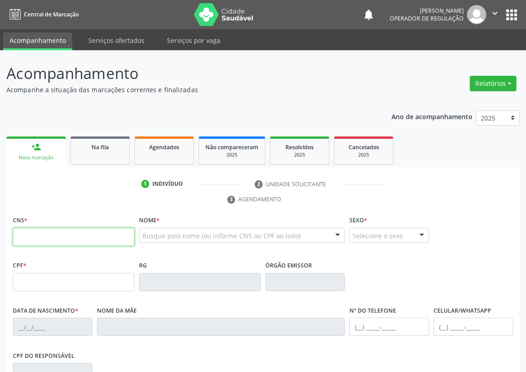
click at [29, 239] on input "text" at bounding box center [74, 237] width 122 height 18
click at [17, 238] on input "text" at bounding box center [74, 237] width 122 height 18
type input "706 2075 9916 9662"
type input "[DATE]"
type input "[PERSON_NAME]"
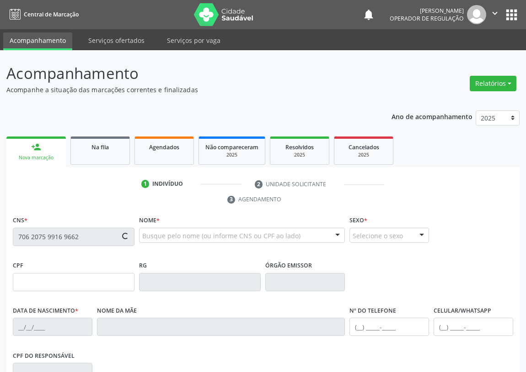
type input "[PHONE_NUMBER]"
type input "103.140.174-10"
type input "22"
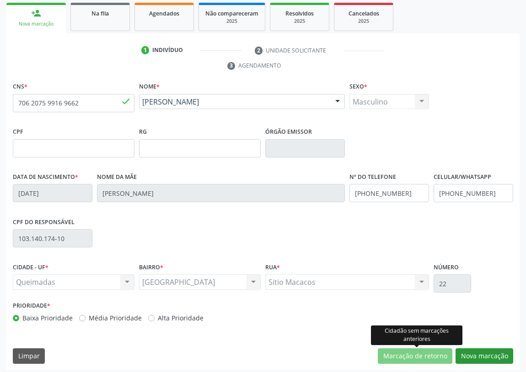
scroll to position [137, 0]
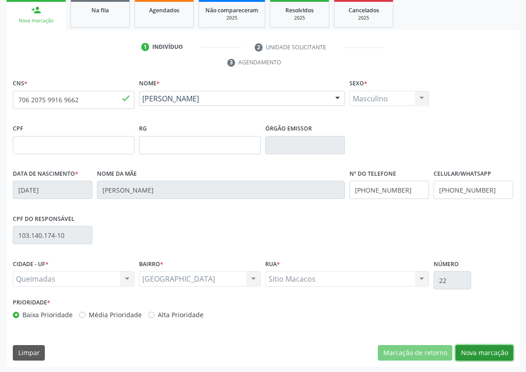
drag, startPoint x: 503, startPoint y: 352, endPoint x: 170, endPoint y: 213, distance: 360.6
click at [500, 351] on button "Nova marcação" at bounding box center [484, 354] width 58 height 16
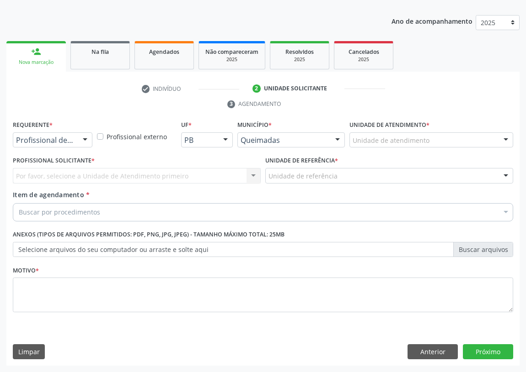
scroll to position [95, 0]
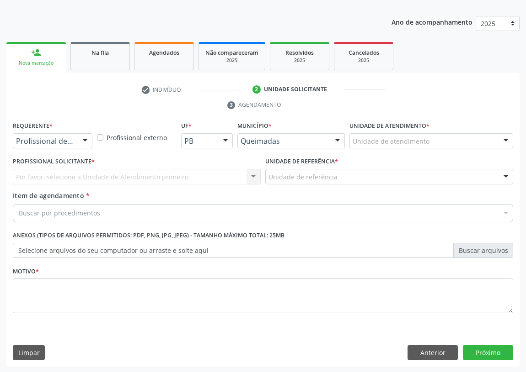
click at [84, 140] on div at bounding box center [85, 142] width 14 height 16
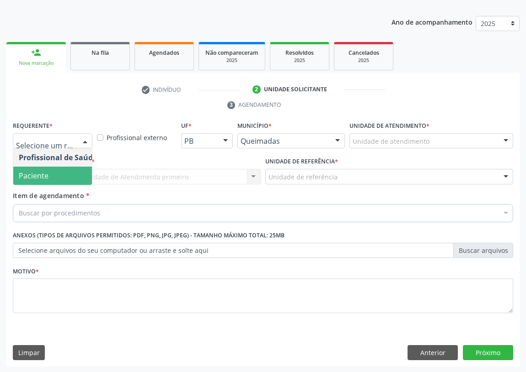
drag, startPoint x: 64, startPoint y: 178, endPoint x: 211, endPoint y: 208, distance: 149.8
click at [65, 178] on span "Paciente" at bounding box center [57, 176] width 89 height 18
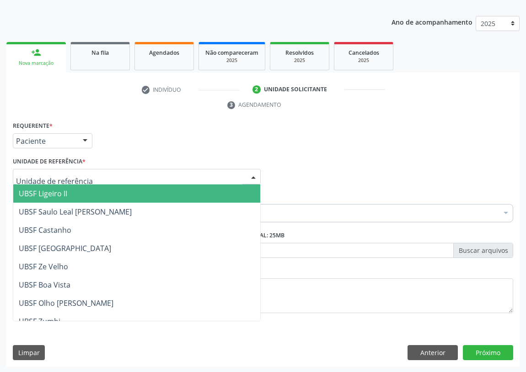
click at [251, 174] on div at bounding box center [253, 178] width 14 height 16
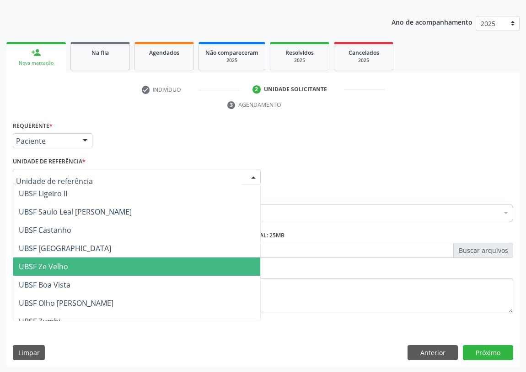
scroll to position [41, 0]
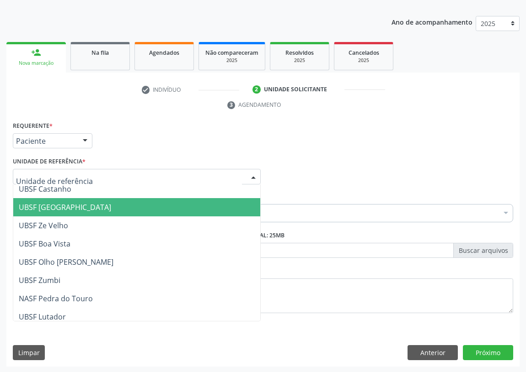
click at [69, 202] on span "UBSF [GEOGRAPHIC_DATA]" at bounding box center [65, 207] width 92 height 10
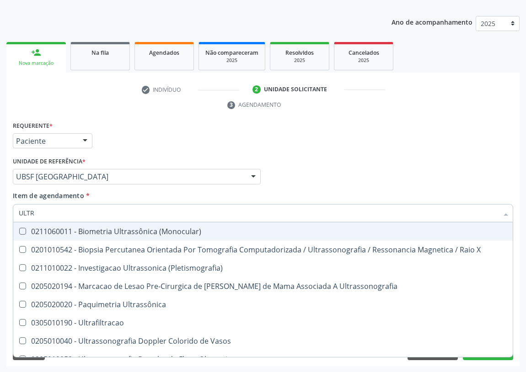
type input "ULTRA"
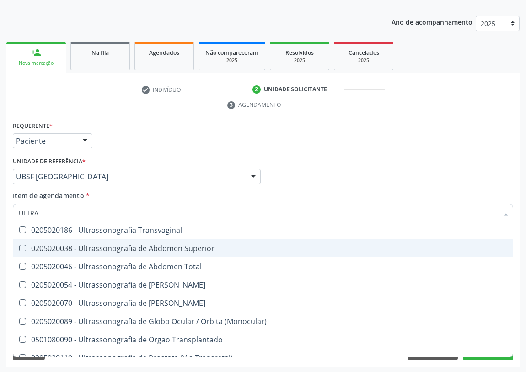
scroll to position [249, 0]
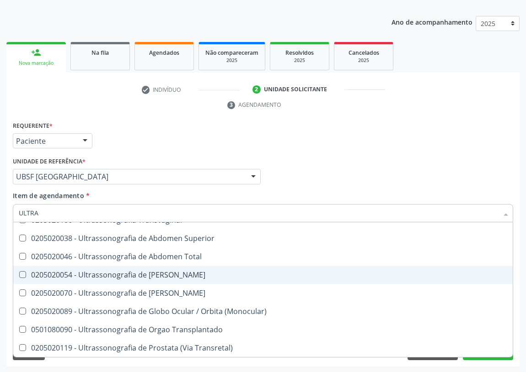
drag, startPoint x: 189, startPoint y: 275, endPoint x: 59, endPoint y: 268, distance: 130.5
click at [187, 274] on div "0205020054 - Ultrassonografia de [PERSON_NAME]" at bounding box center [263, 274] width 488 height 7
checkbox Urinario "true"
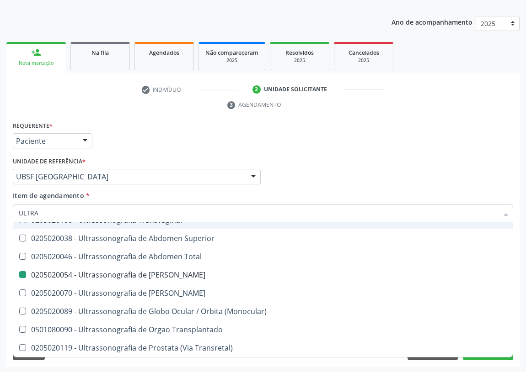
drag, startPoint x: 364, startPoint y: 151, endPoint x: 0, endPoint y: 333, distance: 407.2
click at [359, 154] on div "Requerente * Paciente Profissional de Saúde Paciente Nenhum resultado encontrad…" at bounding box center [263, 137] width 505 height 36
checkbox X "true"
checkbox Urinario "false"
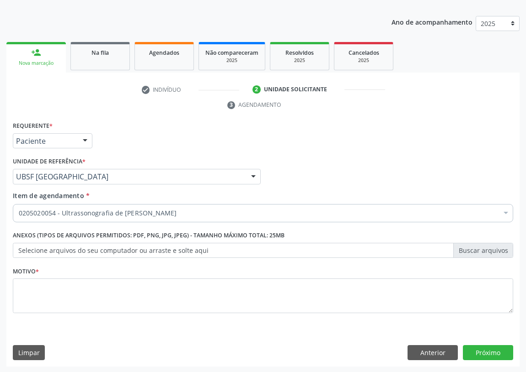
scroll to position [0, 0]
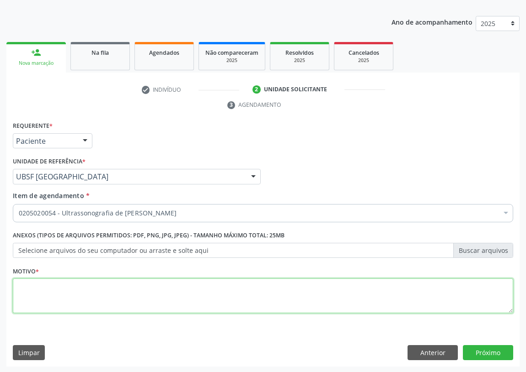
click at [36, 293] on textarea at bounding box center [263, 296] width 500 height 35
type textarea "AVALIAÇÃO"
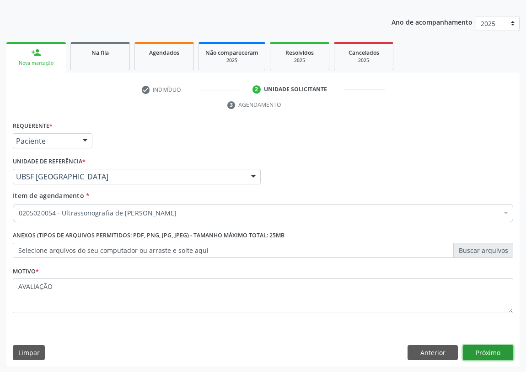
click at [488, 349] on button "Próximo" at bounding box center [488, 354] width 50 height 16
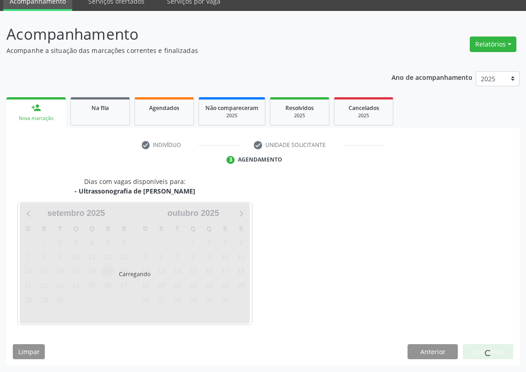
scroll to position [38, 0]
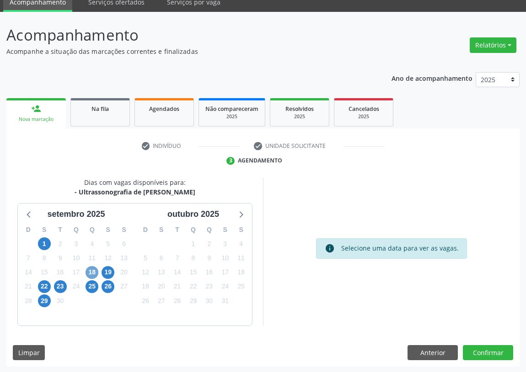
drag, startPoint x: 91, startPoint y: 273, endPoint x: 319, endPoint y: 181, distance: 246.5
click at [90, 273] on span "18" at bounding box center [91, 272] width 13 height 13
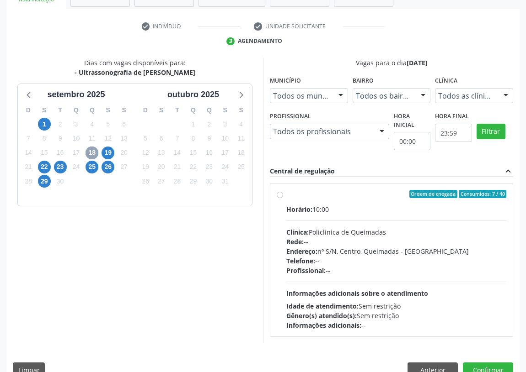
scroll to position [176, 0]
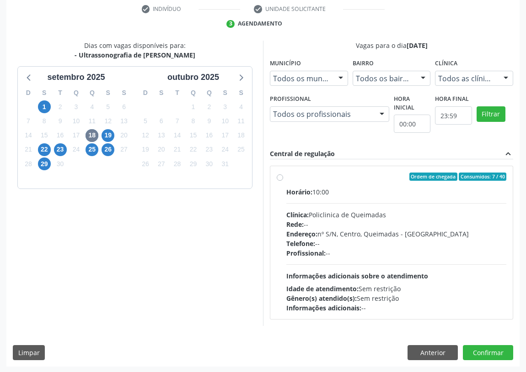
click at [286, 177] on label "Ordem de chegada Consumidos: 7 / 40 Horário: 10:00 Clínica: Policlinica de Quei…" at bounding box center [396, 243] width 220 height 140
click at [278, 177] on input "Ordem de chegada Consumidos: 7 / 40 Horário: 10:00 Clínica: Policlinica de Quei…" at bounding box center [280, 177] width 6 height 8
radio input "true"
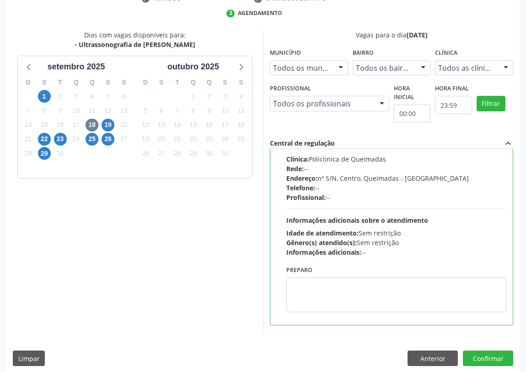
scroll to position [192, 0]
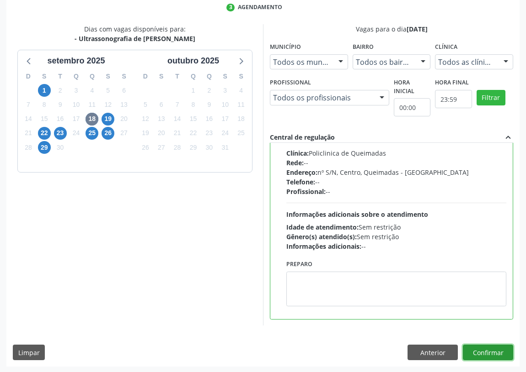
click at [484, 354] on button "Confirmar" at bounding box center [488, 353] width 50 height 16
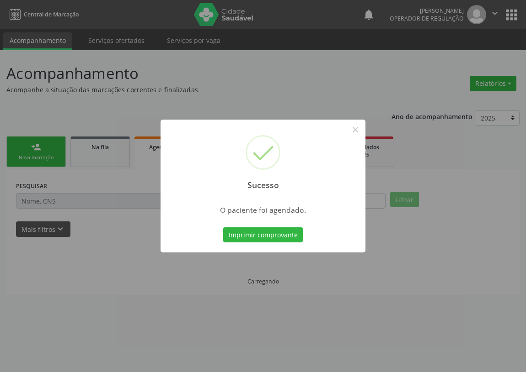
scroll to position [0, 0]
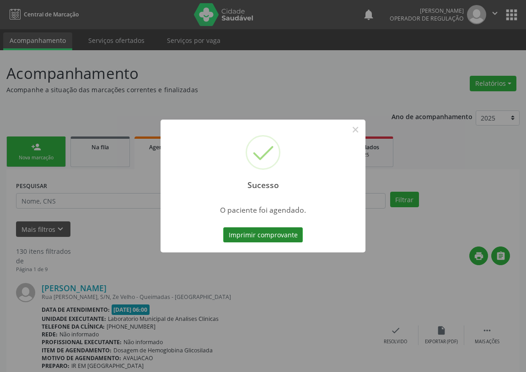
click at [282, 231] on button "Imprimir comprovante" at bounding box center [263, 236] width 80 height 16
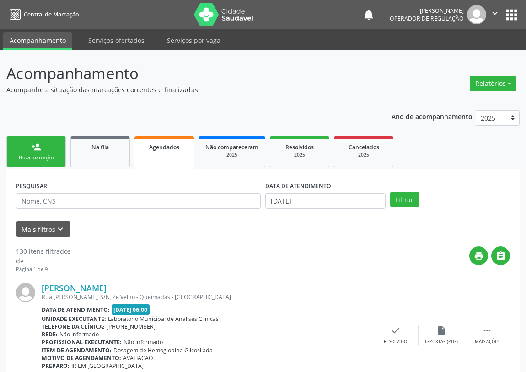
click at [20, 149] on link "person_add Nova marcação" at bounding box center [35, 152] width 59 height 31
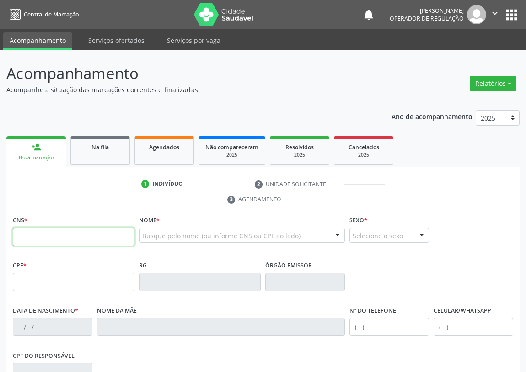
click at [25, 233] on input "text" at bounding box center [74, 237] width 122 height 18
click at [37, 230] on input "text" at bounding box center [74, 237] width 122 height 18
type input "708 0048 3824 7923"
type input "372.774.137-68"
type input "27/09/1949"
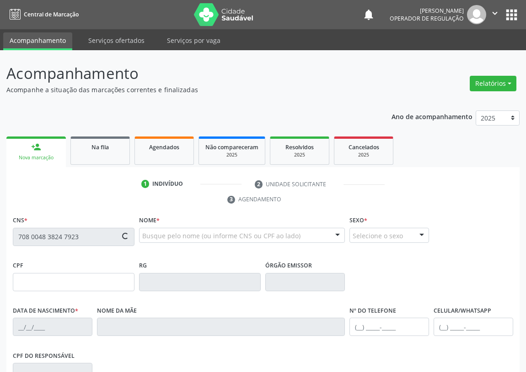
type input "Vivencia Barbosa da Silva"
type input "(83) 99330-4559"
type input "52"
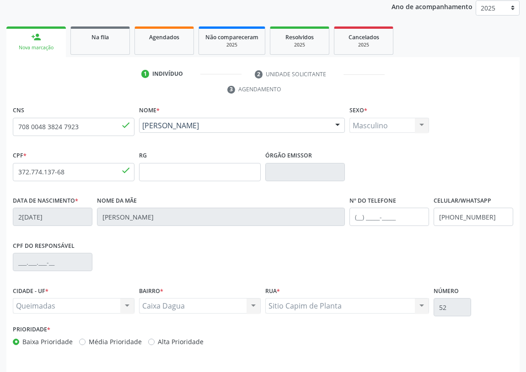
scroll to position [137, 0]
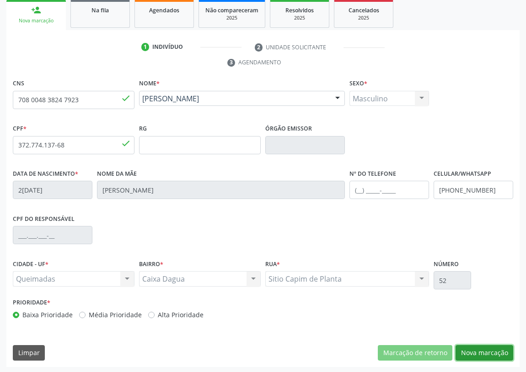
click at [477, 351] on button "Nova marcação" at bounding box center [484, 354] width 58 height 16
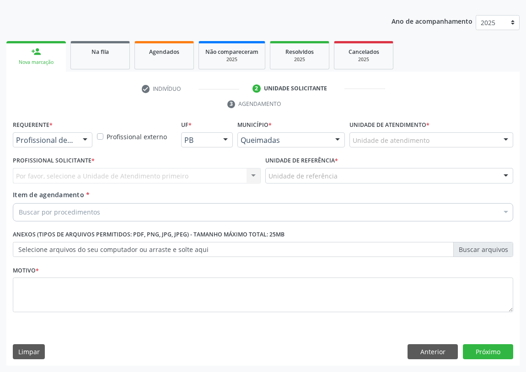
scroll to position [95, 0]
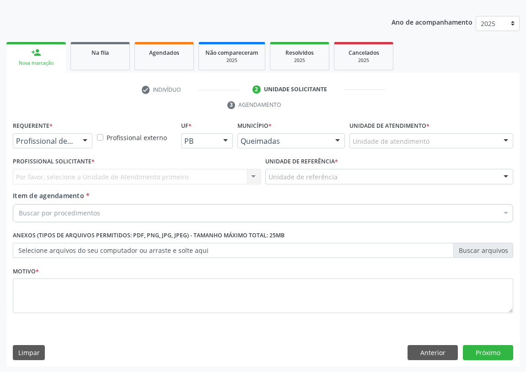
drag, startPoint x: 85, startPoint y: 134, endPoint x: 85, endPoint y: 150, distance: 16.0
click at [85, 135] on div at bounding box center [85, 142] width 14 height 16
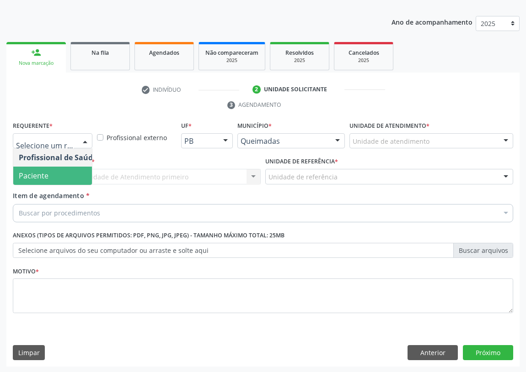
drag, startPoint x: 78, startPoint y: 178, endPoint x: 242, endPoint y: 175, distance: 164.1
click at [83, 177] on span "Paciente" at bounding box center [57, 176] width 89 height 18
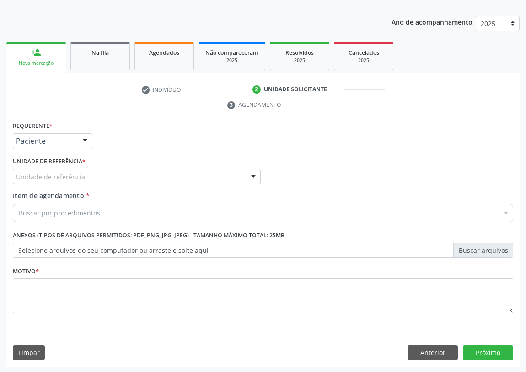
drag, startPoint x: 245, startPoint y: 174, endPoint x: 232, endPoint y: 180, distance: 14.3
click at [244, 174] on div "Unidade de referência" at bounding box center [137, 177] width 248 height 16
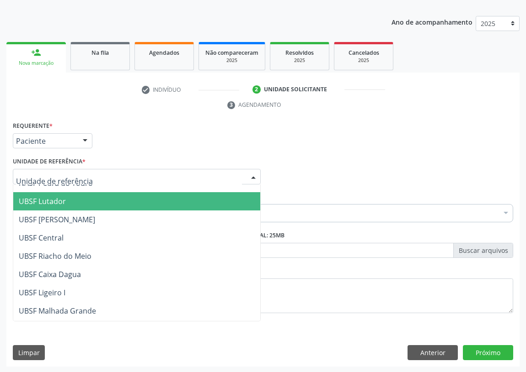
scroll to position [166, 0]
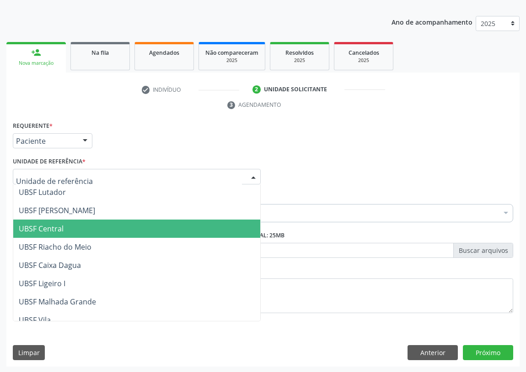
click at [52, 226] on span "UBSF Central" at bounding box center [41, 229] width 45 height 10
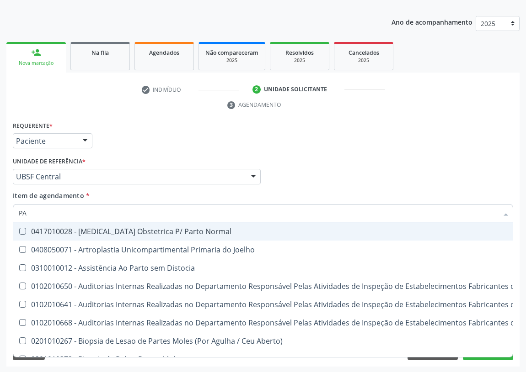
type input "P"
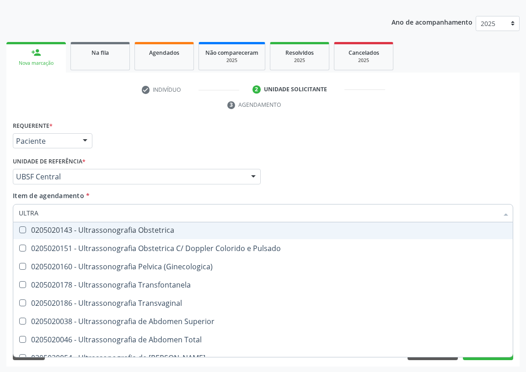
drag, startPoint x: 43, startPoint y: 209, endPoint x: 11, endPoint y: 222, distance: 35.3
click at [11, 222] on div "Item de agendamento * ULTRA Selecionar todos 0211060011 - Biometria Ultrassônic…" at bounding box center [263, 208] width 505 height 35
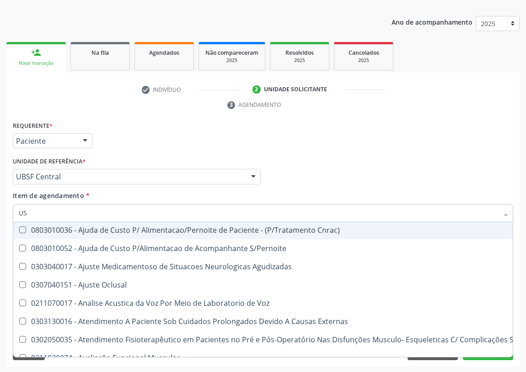
type input "USG"
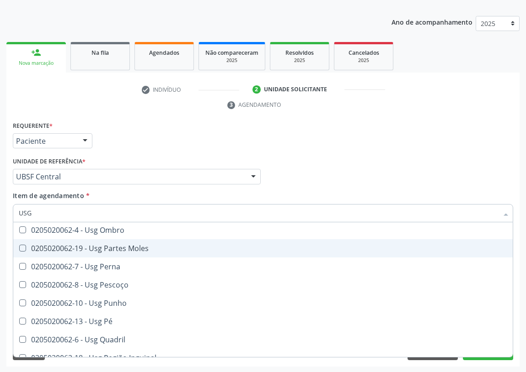
drag, startPoint x: 120, startPoint y: 246, endPoint x: 91, endPoint y: 245, distance: 28.8
click at [115, 245] on div "0205020062-19 - Usg Partes Moles" at bounding box center [263, 248] width 488 height 7
checkbox Moles "true"
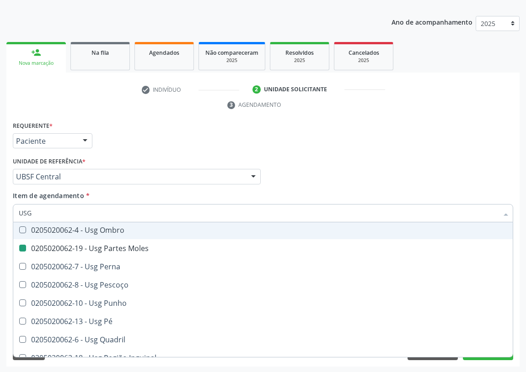
drag, startPoint x: 324, startPoint y: 168, endPoint x: 0, endPoint y: 312, distance: 354.6
click at [319, 172] on div "Profissional Solicitante Por favor, selecione a Unidade de Atendimento primeiro…" at bounding box center [263, 173] width 505 height 36
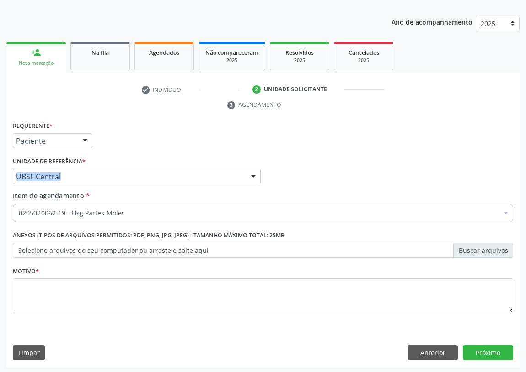
scroll to position [0, 0]
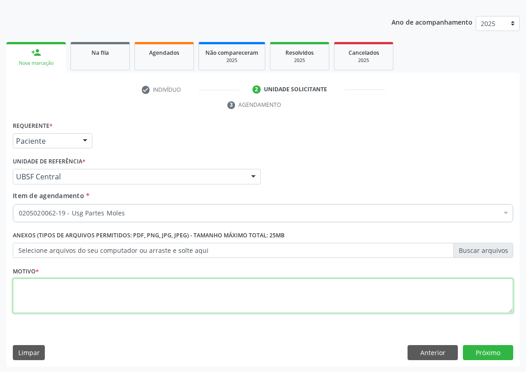
click at [58, 295] on textarea at bounding box center [263, 296] width 500 height 35
type textarea "AVALIAÇÃO"
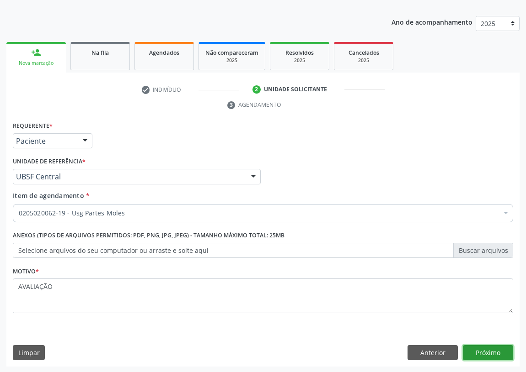
click at [494, 352] on button "Próximo" at bounding box center [488, 354] width 50 height 16
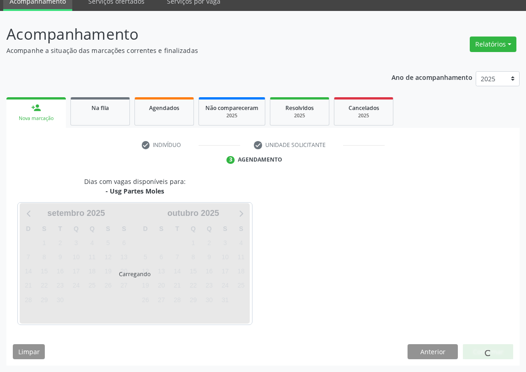
scroll to position [38, 0]
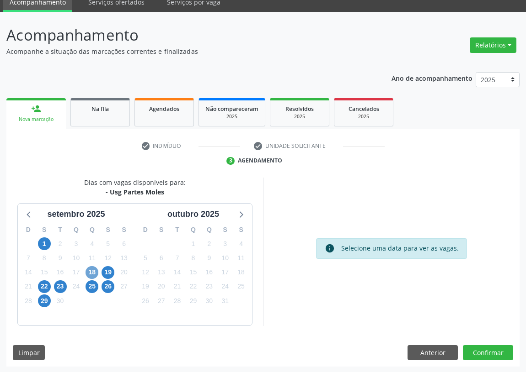
click at [88, 270] on span "18" at bounding box center [91, 272] width 13 height 13
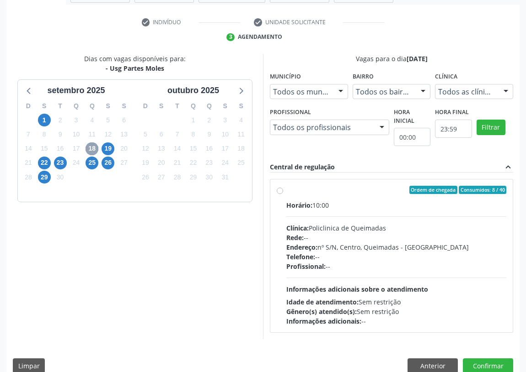
scroll to position [163, 0]
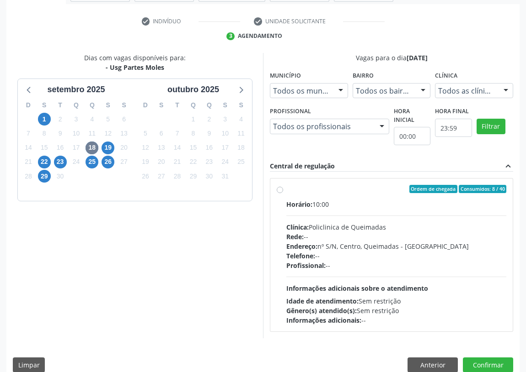
click at [286, 188] on label "Ordem de chegada Consumidos: 8 / 40 Horário: 10:00 Clínica: Policlinica de Quei…" at bounding box center [396, 255] width 220 height 140
click at [279, 188] on input "Ordem de chegada Consumidos: 8 / 40 Horário: 10:00 Clínica: Policlinica de Quei…" at bounding box center [280, 189] width 6 height 8
radio input "true"
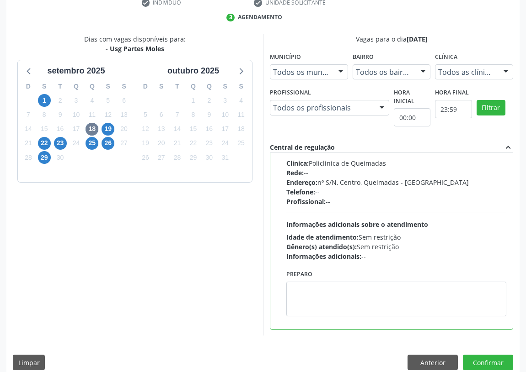
scroll to position [192, 0]
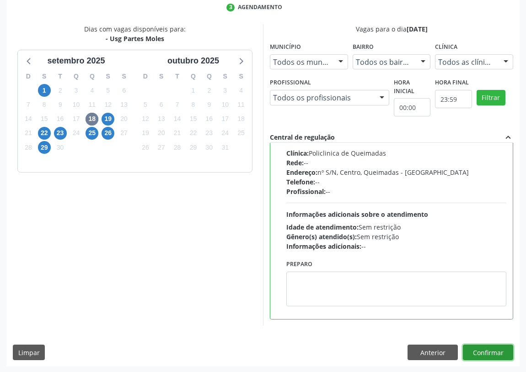
click at [497, 353] on button "Confirmar" at bounding box center [488, 353] width 50 height 16
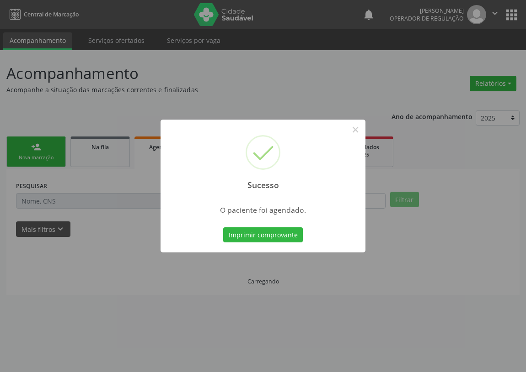
scroll to position [0, 0]
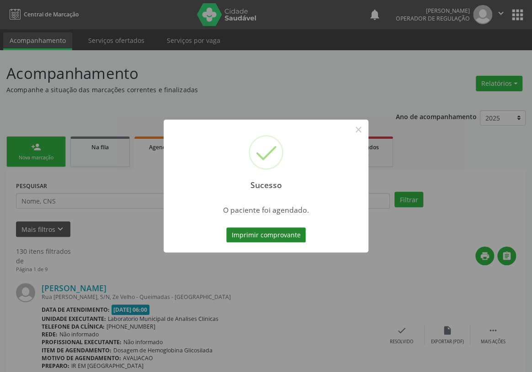
click at [259, 233] on button "Imprimir comprovante" at bounding box center [266, 236] width 80 height 16
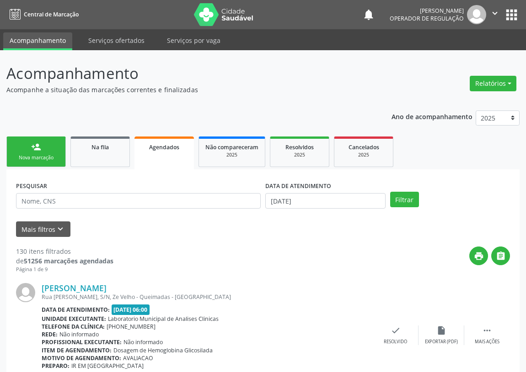
click at [38, 152] on link "person_add Nova marcação" at bounding box center [35, 152] width 59 height 31
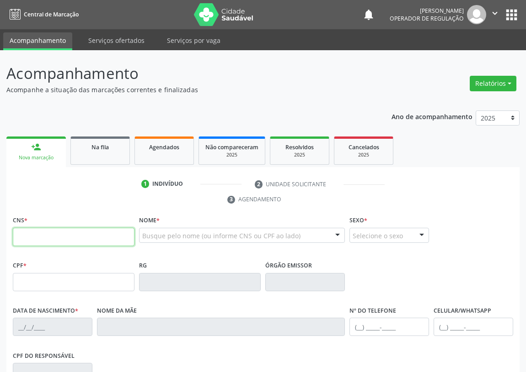
click at [27, 231] on input "text" at bounding box center [74, 237] width 122 height 18
click at [17, 239] on input "text" at bounding box center [74, 237] width 122 height 18
type input "704 2067 3523 2882"
type input "395.243.884-72"
type input "19/09/1954"
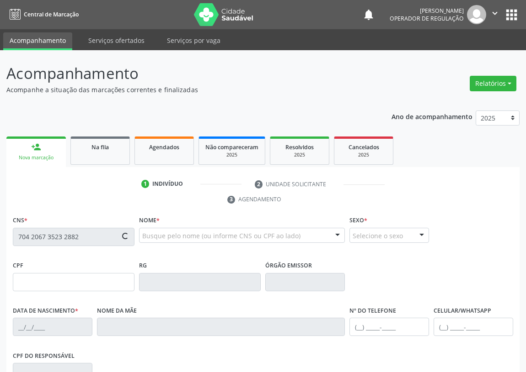
type input "Ana Virginia"
type input "(83) 99336-3574"
type input "S/N"
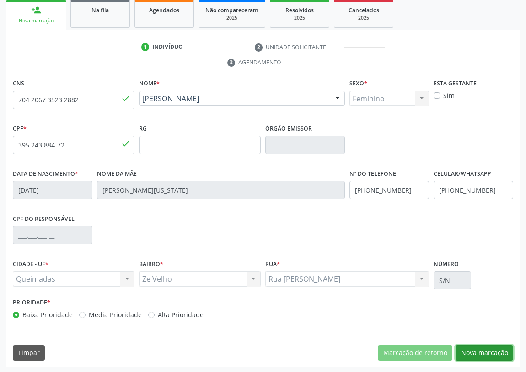
click at [490, 354] on button "Nova marcação" at bounding box center [484, 354] width 58 height 16
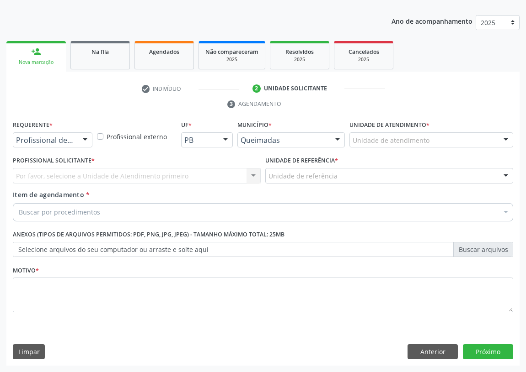
scroll to position [95, 0]
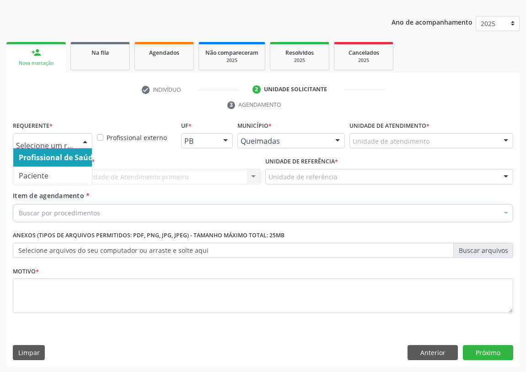
drag, startPoint x: 85, startPoint y: 144, endPoint x: 64, endPoint y: 194, distance: 54.1
click at [85, 145] on div at bounding box center [85, 142] width 14 height 16
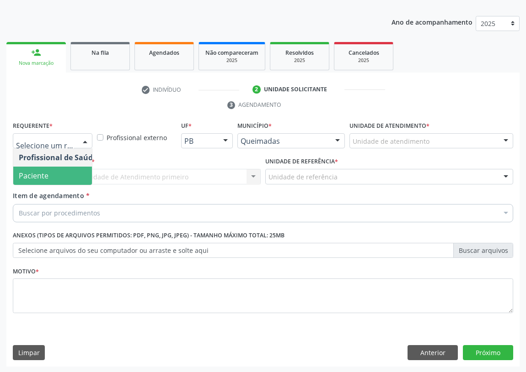
drag, startPoint x: 74, startPoint y: 176, endPoint x: 250, endPoint y: 205, distance: 179.3
click at [75, 176] on span "Paciente" at bounding box center [57, 176] width 89 height 18
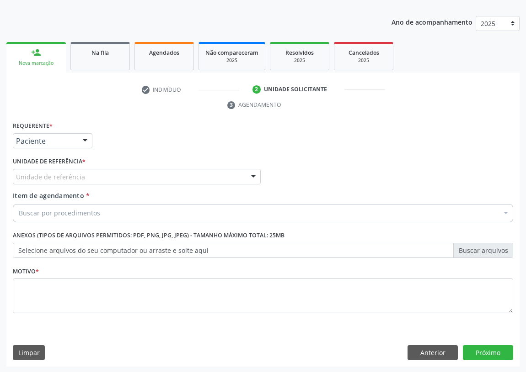
drag, startPoint x: 251, startPoint y: 176, endPoint x: 154, endPoint y: 211, distance: 102.5
click at [250, 176] on div at bounding box center [253, 178] width 14 height 16
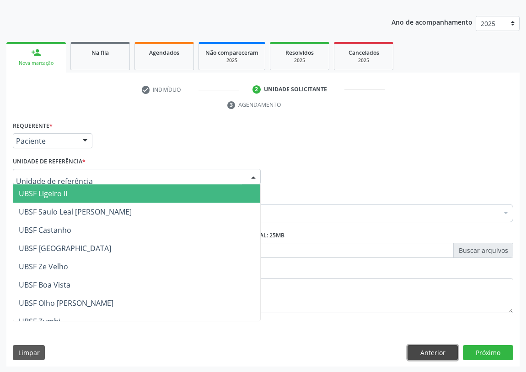
click at [435, 347] on button "Anterior" at bounding box center [432, 354] width 50 height 16
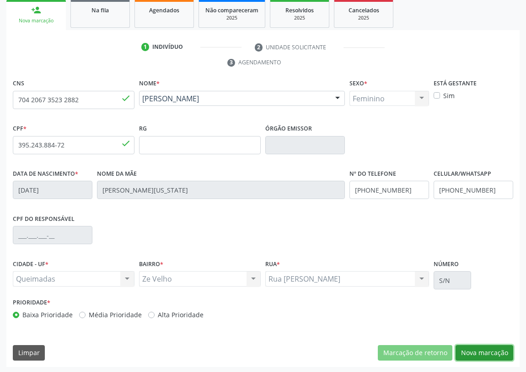
drag, startPoint x: 479, startPoint y: 351, endPoint x: 130, endPoint y: 273, distance: 358.2
click at [473, 349] on button "Nova marcação" at bounding box center [484, 354] width 58 height 16
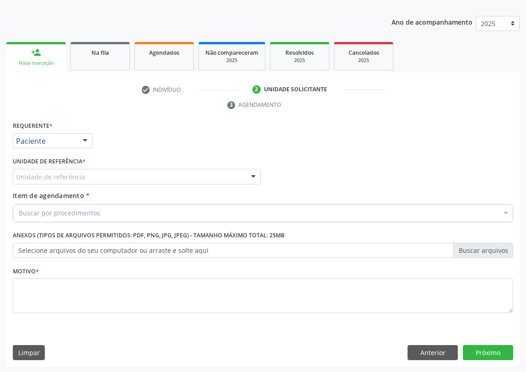
drag, startPoint x: 246, startPoint y: 176, endPoint x: 105, endPoint y: 223, distance: 148.7
click at [244, 176] on div "Unidade de referência UBSF Ligeiro II UBSF Saulo Leal [PERSON_NAME] UBSF Castan…" at bounding box center [137, 177] width 248 height 16
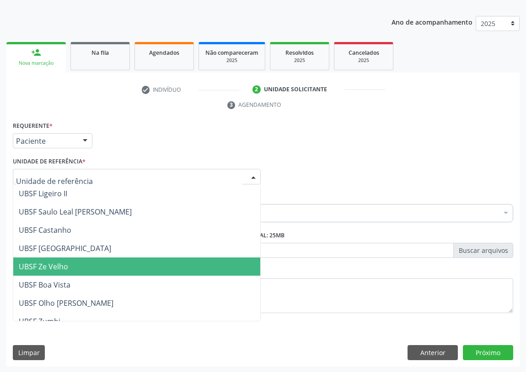
drag, startPoint x: 64, startPoint y: 264, endPoint x: 0, endPoint y: 241, distance: 68.5
click at [64, 264] on span "UBSF Ze Velho" at bounding box center [43, 267] width 49 height 10
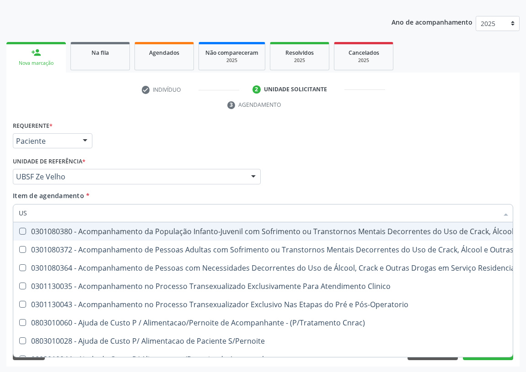
type input "USG"
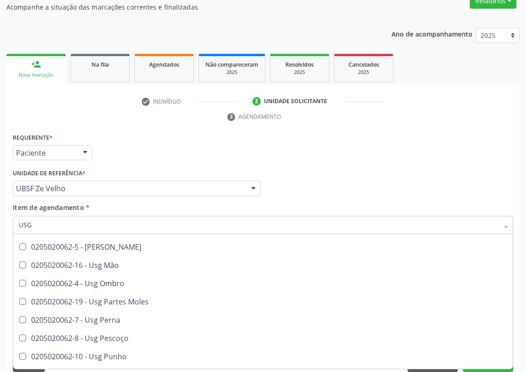
scroll to position [166, 0]
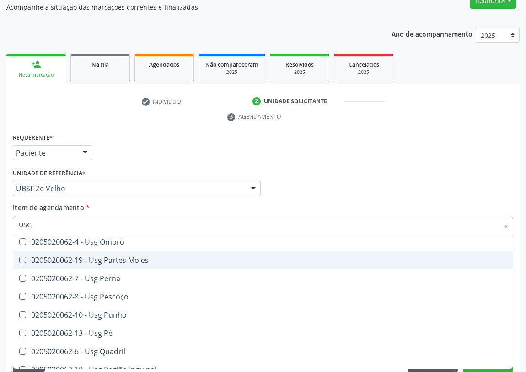
click at [119, 257] on div "0205020062-19 - Usg Partes Moles" at bounding box center [263, 260] width 488 height 7
checkbox Moles "true"
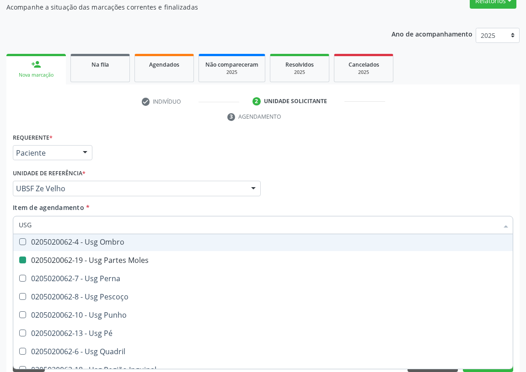
drag, startPoint x: 306, startPoint y: 172, endPoint x: 0, endPoint y: 335, distance: 346.5
click at [298, 181] on div "Profissional Solicitante Por favor, selecione a Unidade de Atendimento primeiro…" at bounding box center [263, 185] width 505 height 36
checkbox Braço "true"
checkbox Moles "false"
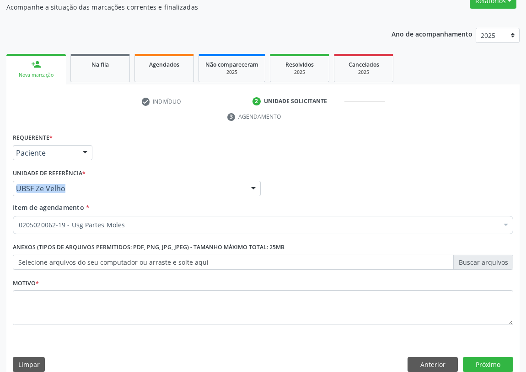
scroll to position [0, 0]
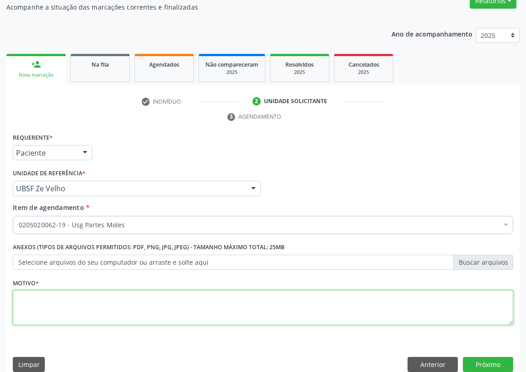
click at [59, 310] on textarea at bounding box center [263, 308] width 500 height 35
type textarea "AVALIAÇÃO"
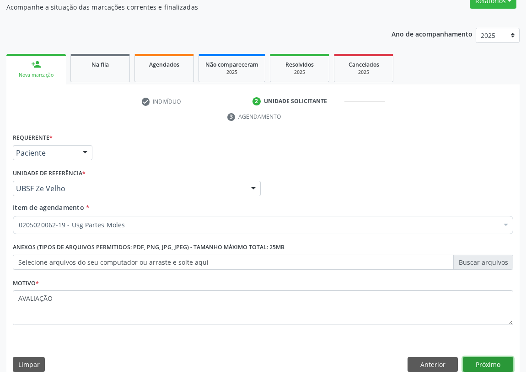
click at [495, 358] on button "Próximo" at bounding box center [488, 365] width 50 height 16
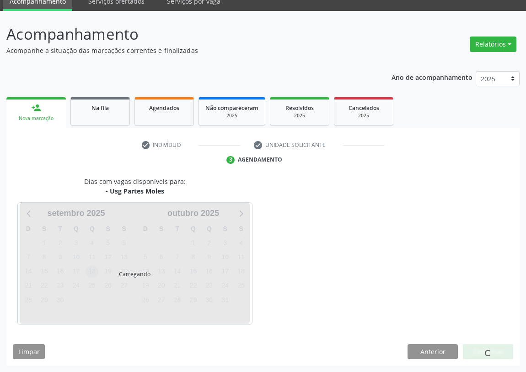
scroll to position [38, 0]
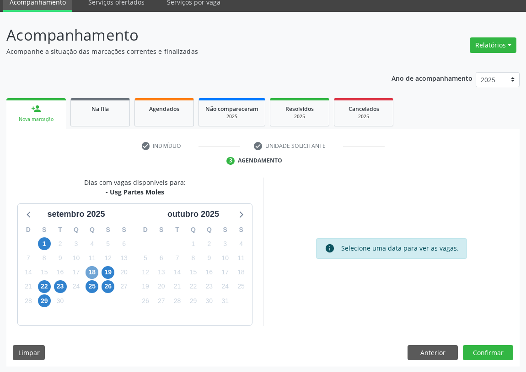
click at [94, 273] on span "18" at bounding box center [91, 272] width 13 height 13
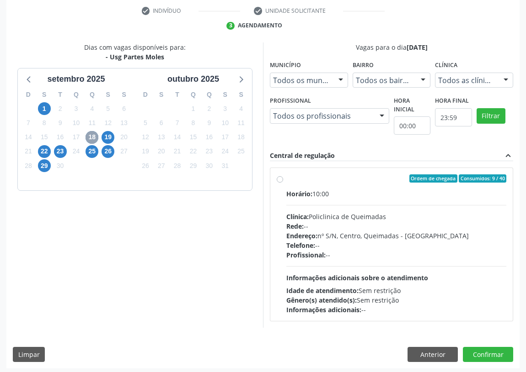
scroll to position [176, 0]
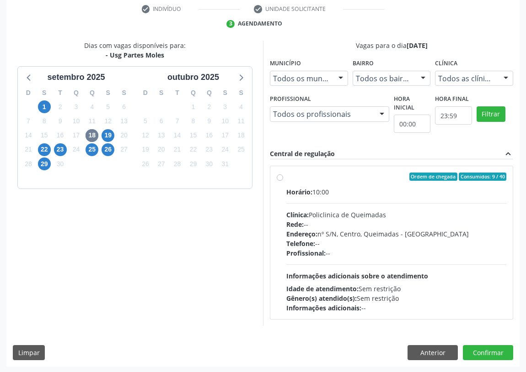
drag, startPoint x: 281, startPoint y: 177, endPoint x: 324, endPoint y: 213, distance: 56.1
click at [286, 177] on label "Ordem de chegada Consumidos: 9 / 40 Horário: 10:00 Clínica: Policlinica de Quei…" at bounding box center [396, 243] width 220 height 140
click at [282, 177] on input "Ordem de chegada Consumidos: 9 / 40 Horário: 10:00 Clínica: Policlinica de Quei…" at bounding box center [280, 177] width 6 height 8
radio input "true"
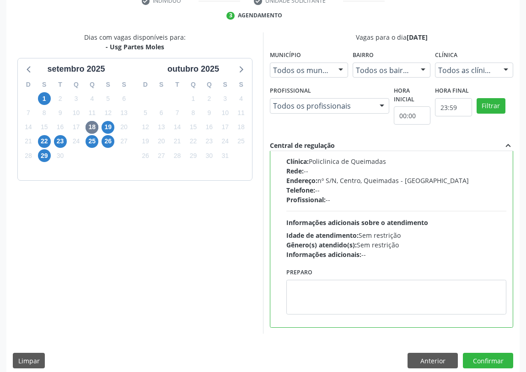
scroll to position [192, 0]
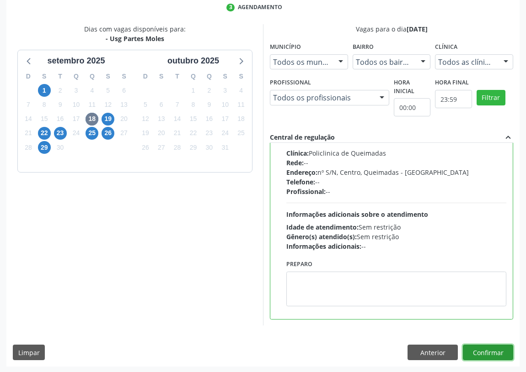
click at [495, 354] on button "Confirmar" at bounding box center [488, 353] width 50 height 16
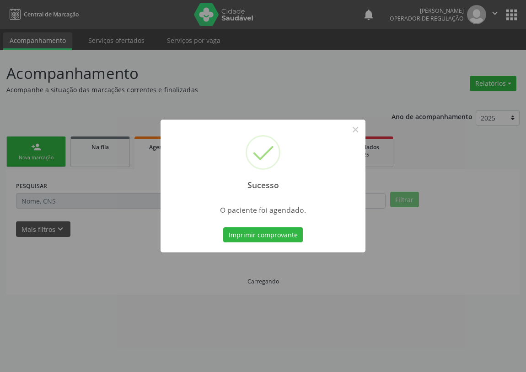
scroll to position [0, 0]
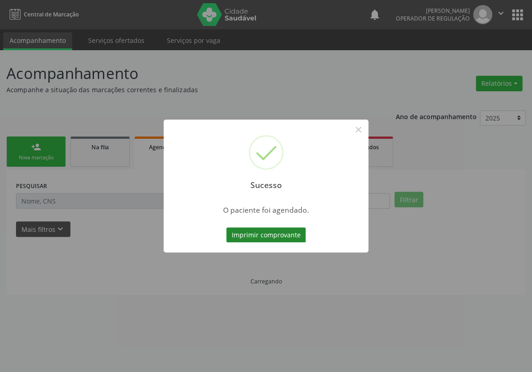
click at [277, 229] on button "Imprimir comprovante" at bounding box center [266, 236] width 80 height 16
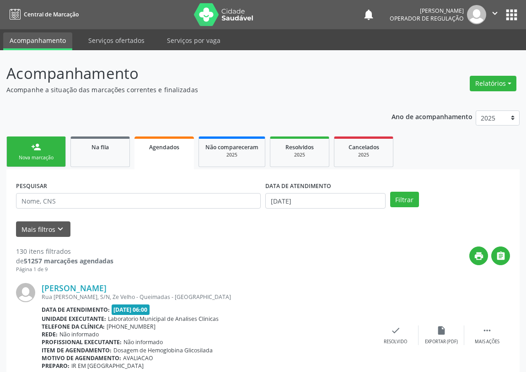
click at [42, 159] on div "Nova marcação" at bounding box center [36, 157] width 46 height 7
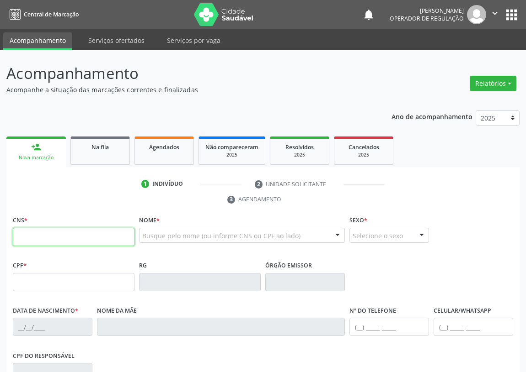
click at [23, 233] on input "text" at bounding box center [74, 237] width 122 height 18
click at [24, 234] on input "text" at bounding box center [74, 237] width 122 height 18
type input "700 5093 3542 6555"
type input "827.905.407-30"
type input "[DATE]"
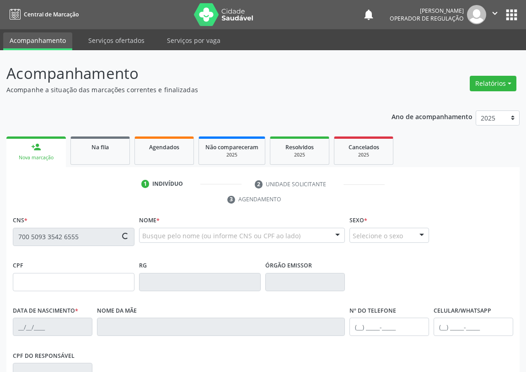
type input "[PERSON_NAME]"
type input "[PHONE_NUMBER]"
type input "S/N"
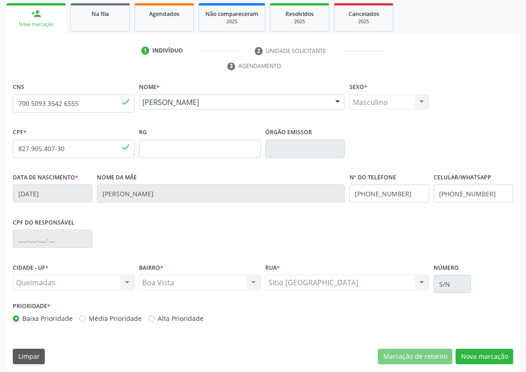
scroll to position [137, 0]
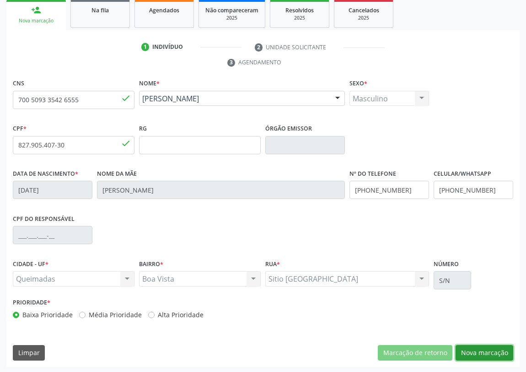
click at [489, 347] on button "Nova marcação" at bounding box center [484, 354] width 58 height 16
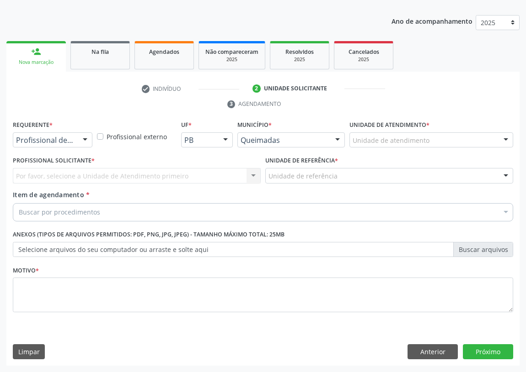
scroll to position [95, 0]
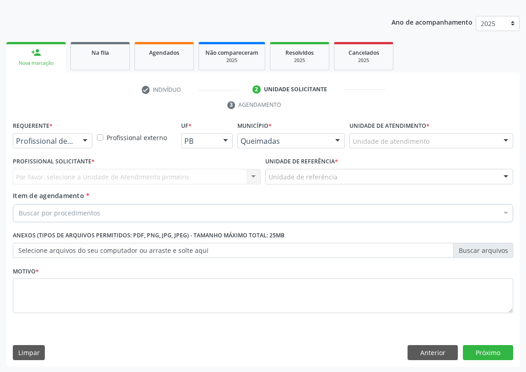
drag, startPoint x: 89, startPoint y: 140, endPoint x: 73, endPoint y: 169, distance: 33.6
click at [87, 142] on div at bounding box center [85, 142] width 14 height 16
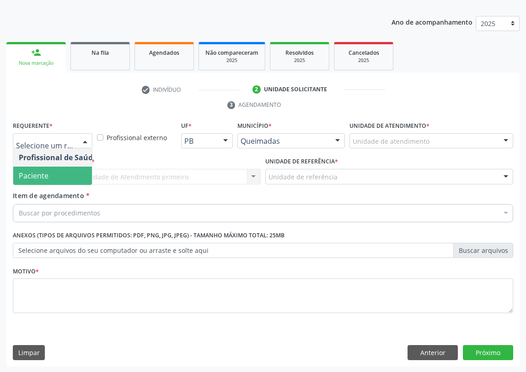
click at [74, 176] on span "Paciente" at bounding box center [57, 176] width 89 height 18
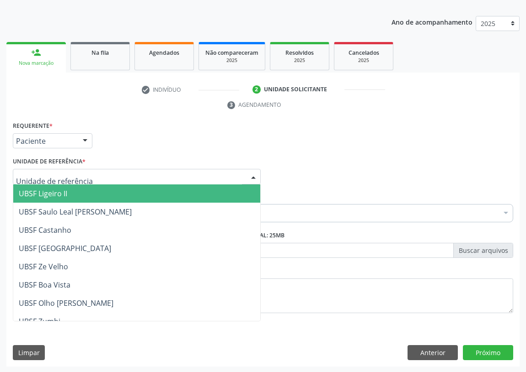
click at [221, 173] on div at bounding box center [137, 177] width 248 height 16
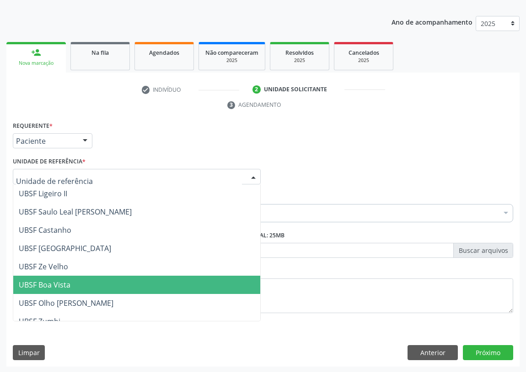
click at [48, 280] on span "UBSF Boa Vista" at bounding box center [45, 285] width 52 height 10
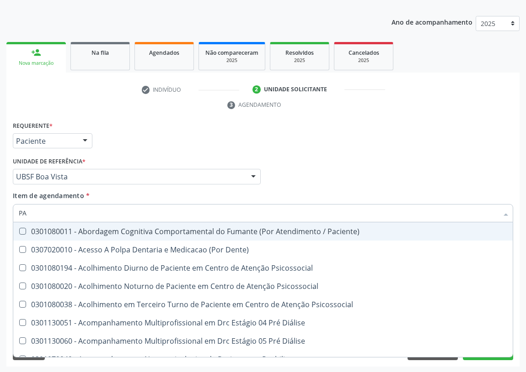
type input "P"
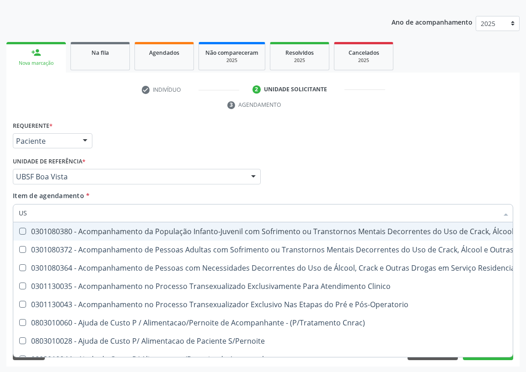
type input "USG"
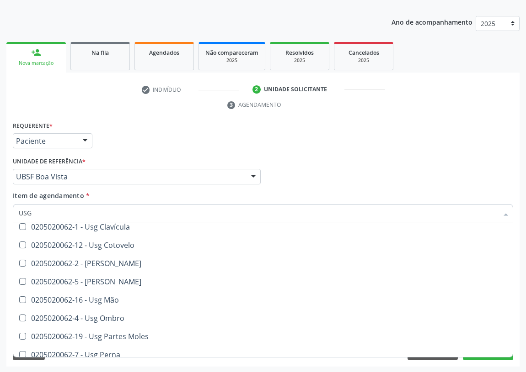
scroll to position [83, 0]
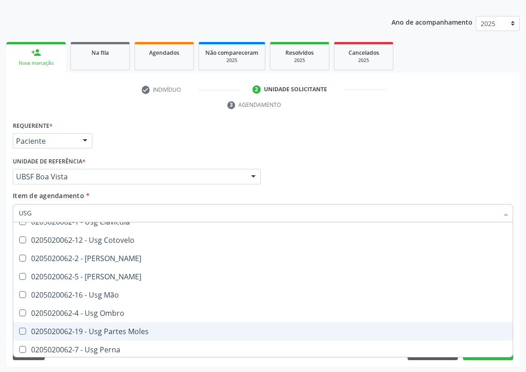
click at [123, 324] on span "0205020062-19 - Usg Partes Moles" at bounding box center [262, 332] width 499 height 18
checkbox Moles "true"
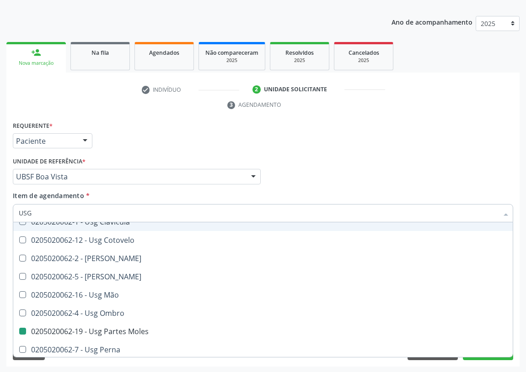
click at [324, 180] on div "Profissional Solicitante Por favor, selecione a Unidade de Atendimento primeiro…" at bounding box center [263, 173] width 505 height 36
checkbox Braço "true"
checkbox Moles "false"
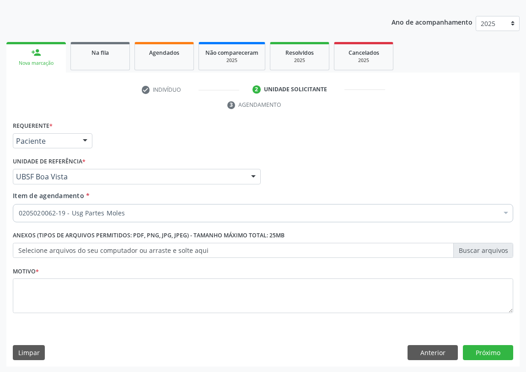
scroll to position [0, 0]
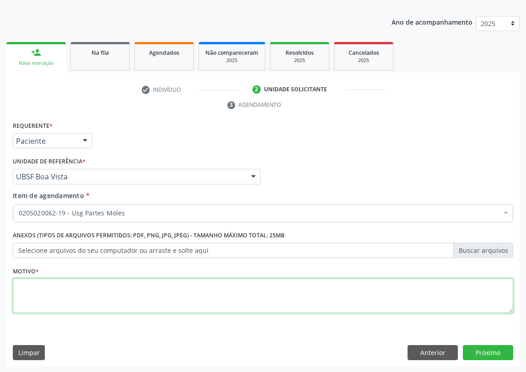
click at [36, 296] on textarea at bounding box center [263, 296] width 500 height 35
type textarea "AVALIAÇÃO"
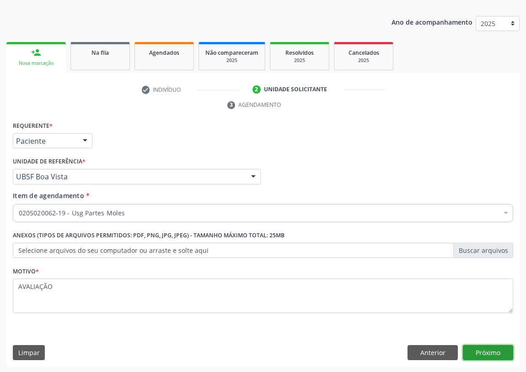
click at [482, 354] on button "Próximo" at bounding box center [488, 354] width 50 height 16
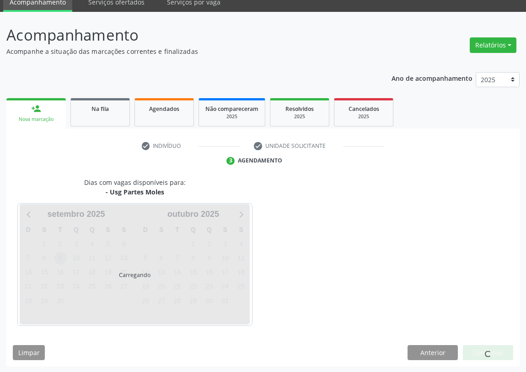
scroll to position [38, 0]
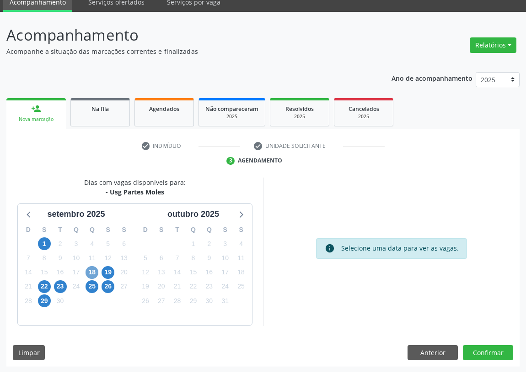
click at [95, 268] on span "18" at bounding box center [91, 272] width 13 height 13
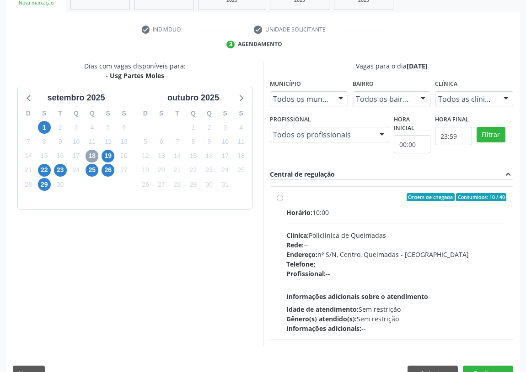
scroll to position [163, 0]
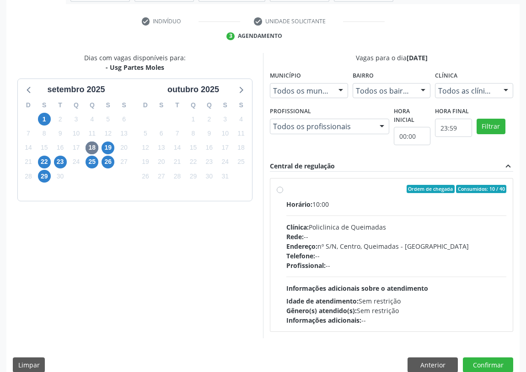
click at [286, 188] on label "Ordem de chegada Consumidos: 10 / 40 Horário: 10:00 Clínica: Policlinica de Que…" at bounding box center [396, 255] width 220 height 140
click at [279, 188] on input "Ordem de chegada Consumidos: 10 / 40 Horário: 10:00 Clínica: Policlinica de Que…" at bounding box center [280, 189] width 6 height 8
radio input "true"
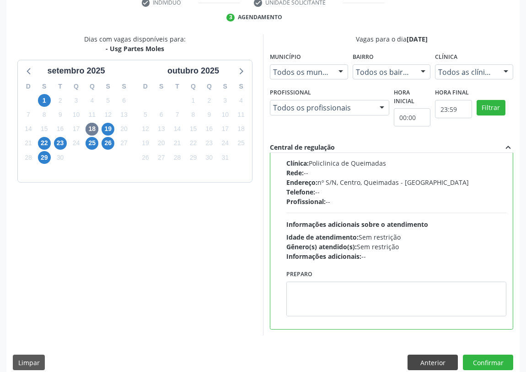
scroll to position [192, 0]
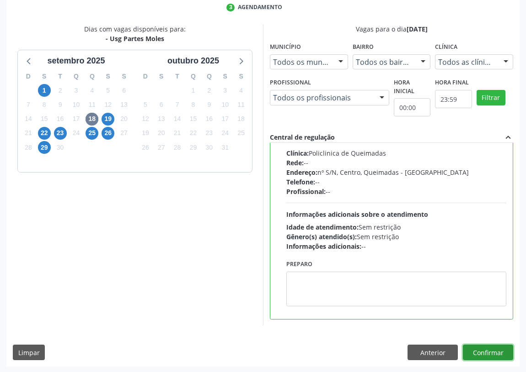
drag, startPoint x: 504, startPoint y: 351, endPoint x: 279, endPoint y: 345, distance: 224.9
click at [498, 350] on button "Confirmar" at bounding box center [488, 353] width 50 height 16
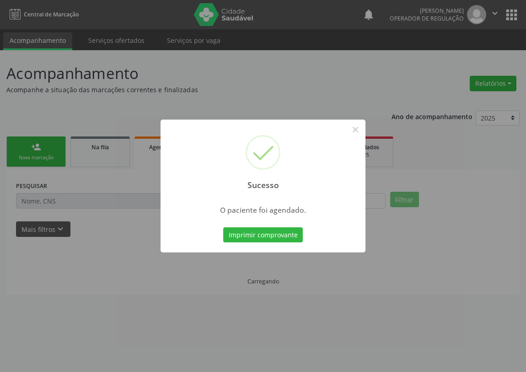
scroll to position [0, 0]
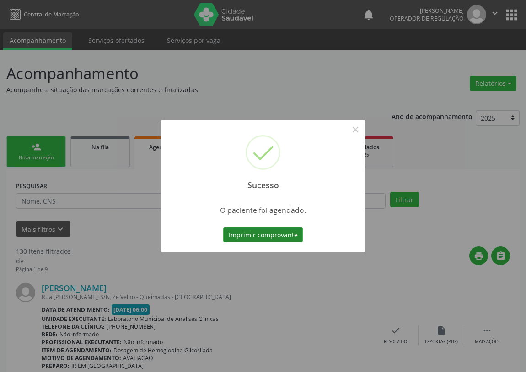
click at [256, 233] on button "Imprimir comprovante" at bounding box center [263, 236] width 80 height 16
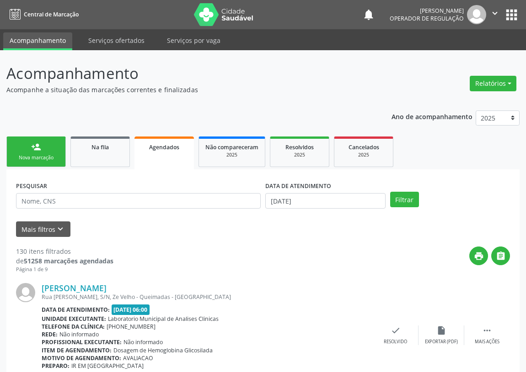
click at [32, 158] on div "Nova marcação" at bounding box center [36, 157] width 46 height 7
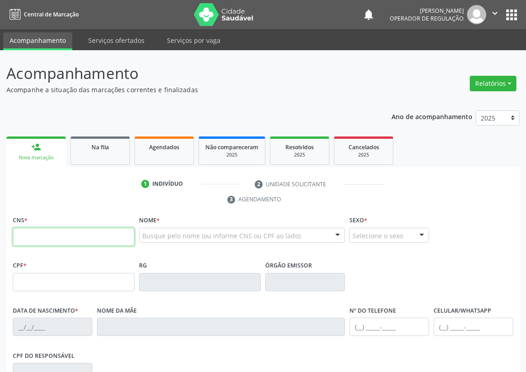
click at [22, 239] on input "text" at bounding box center [74, 237] width 122 height 18
click at [19, 235] on input "text" at bounding box center [74, 237] width 122 height 18
type input "700 0070 9824 5504"
type input "112.178.684-70"
type input "[DATE]"
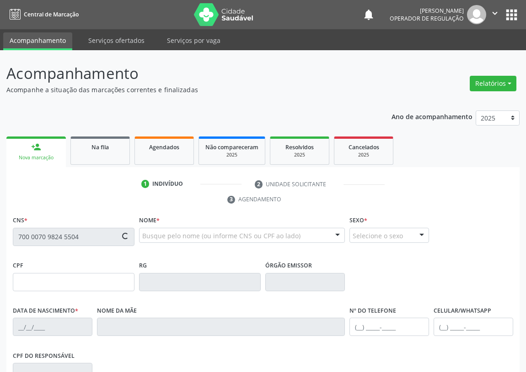
type input "[PERSON_NAME]"
type input "[PHONE_NUMBER]"
type input "33"
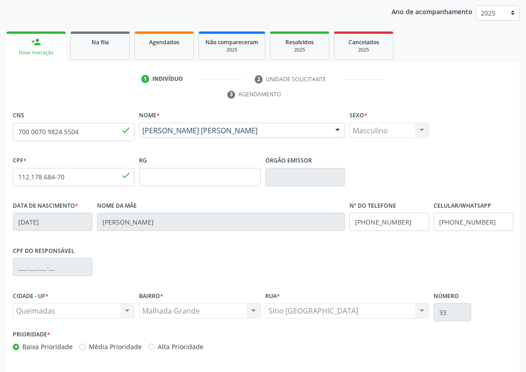
scroll to position [137, 0]
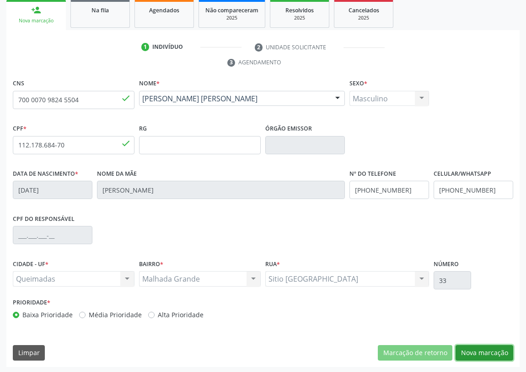
drag, startPoint x: 490, startPoint y: 350, endPoint x: 114, endPoint y: 265, distance: 386.0
click at [489, 349] on button "Nova marcação" at bounding box center [484, 354] width 58 height 16
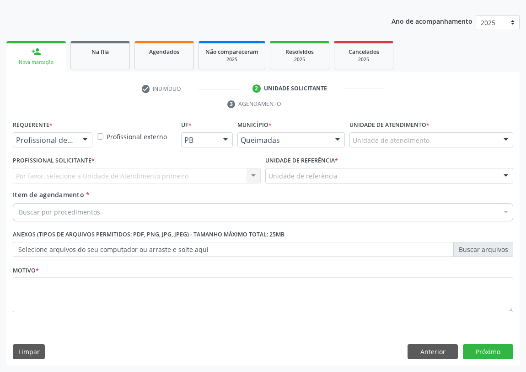
scroll to position [95, 0]
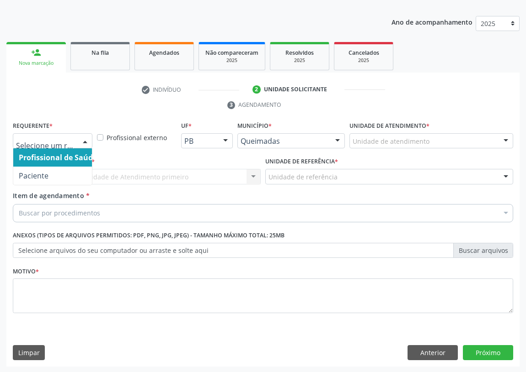
drag, startPoint x: 86, startPoint y: 138, endPoint x: 78, endPoint y: 181, distance: 43.7
click at [85, 138] on div at bounding box center [85, 142] width 14 height 16
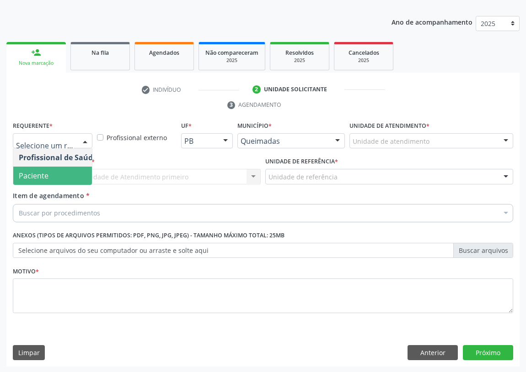
click at [77, 174] on span "Paciente" at bounding box center [57, 176] width 89 height 18
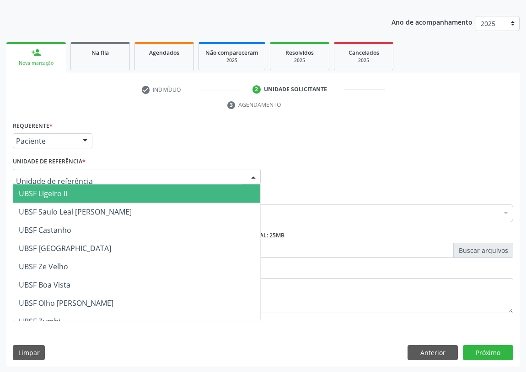
drag, startPoint x: 249, startPoint y: 174, endPoint x: 74, endPoint y: 238, distance: 185.5
click at [247, 174] on div at bounding box center [253, 178] width 14 height 16
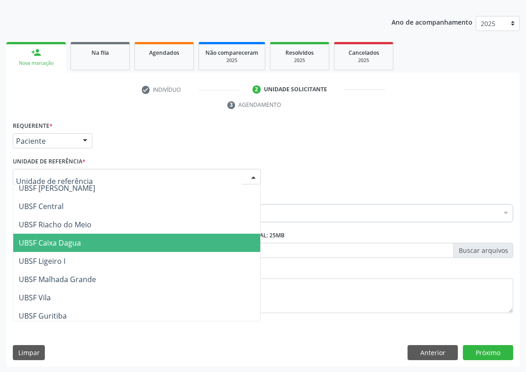
scroll to position [207, 0]
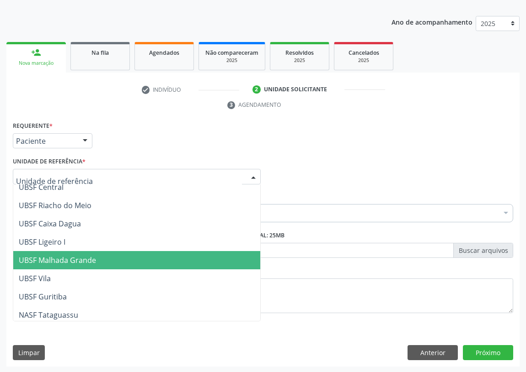
click at [62, 262] on span "UBSF Malhada Grande" at bounding box center [57, 260] width 77 height 10
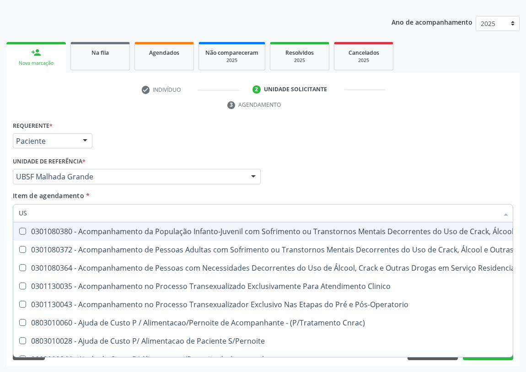
type input "USG"
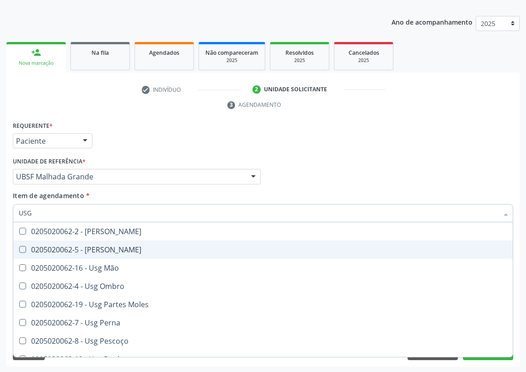
scroll to position [124, 0]
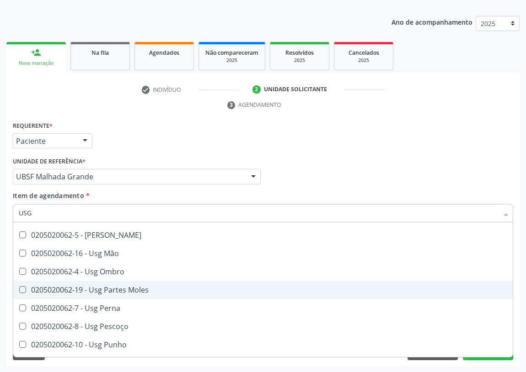
click at [120, 290] on div "0205020062-19 - Usg Partes Moles" at bounding box center [263, 290] width 488 height 7
checkbox Moles "true"
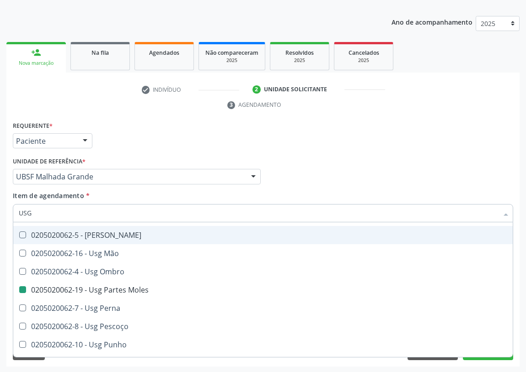
click at [358, 165] on div "Profissional Solicitante Por favor, selecione a Unidade de Atendimento primeiro…" at bounding box center [263, 173] width 505 height 36
checkbox Braço "true"
checkbox Moles "false"
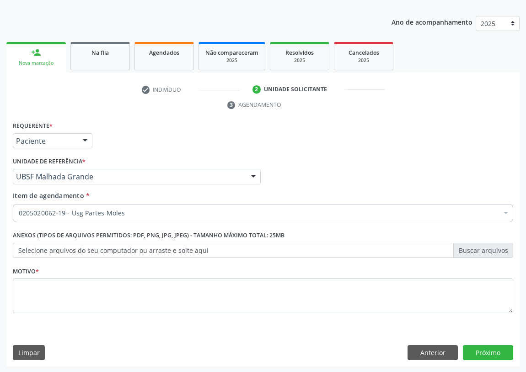
scroll to position [0, 0]
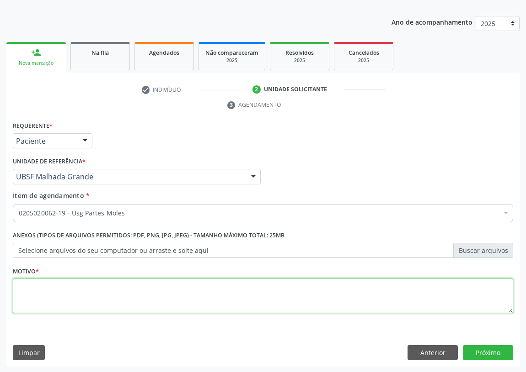
click at [59, 307] on textarea at bounding box center [263, 296] width 500 height 35
type textarea "AVALIAÇÃO"
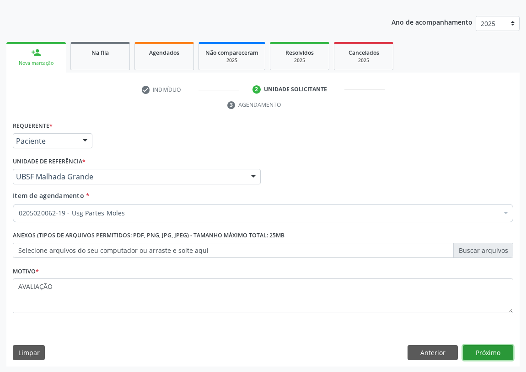
click at [494, 351] on button "Próximo" at bounding box center [488, 354] width 50 height 16
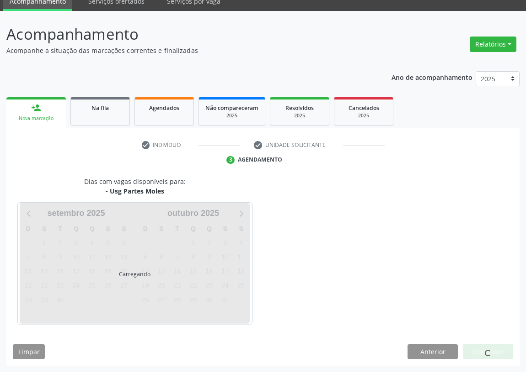
scroll to position [38, 0]
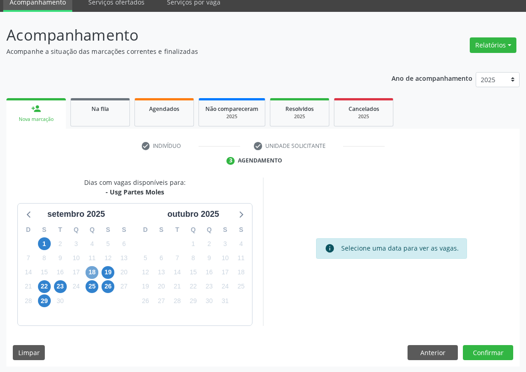
click at [94, 268] on span "18" at bounding box center [91, 272] width 13 height 13
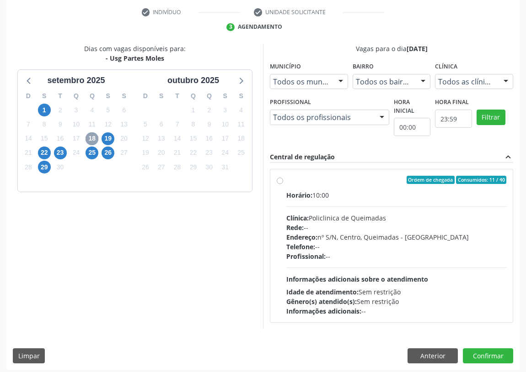
scroll to position [176, 0]
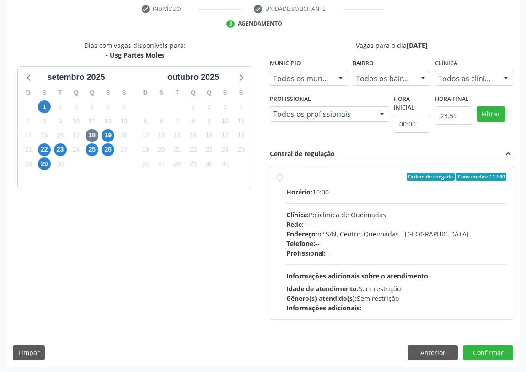
click at [286, 175] on label "Ordem de chegada Consumidos: 11 / 40 Horário: 10:00 Clínica: Policlinica de Que…" at bounding box center [396, 243] width 220 height 140
click at [279, 175] on input "Ordem de chegada Consumidos: 11 / 40 Horário: 10:00 Clínica: Policlinica de Que…" at bounding box center [280, 177] width 6 height 8
radio input "true"
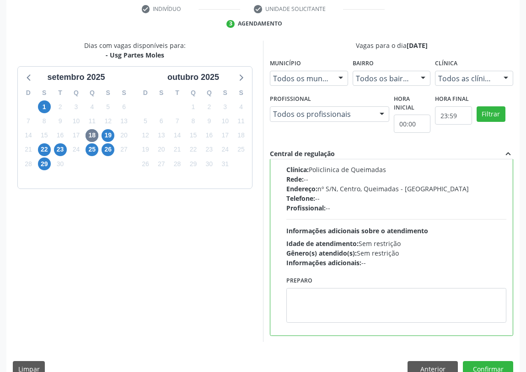
scroll to position [192, 0]
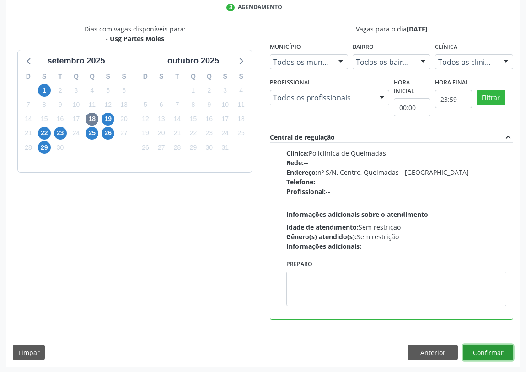
click at [478, 351] on button "Confirmar" at bounding box center [488, 353] width 50 height 16
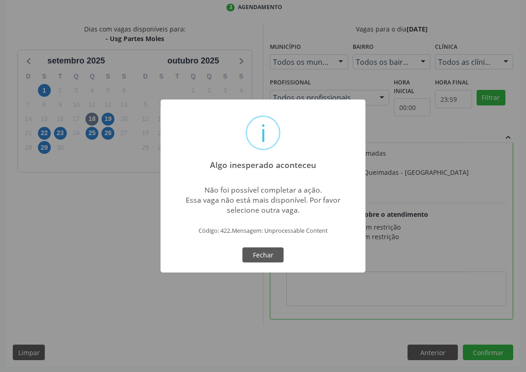
click at [69, 246] on div "i Algo inesperado aconteceu × Não foi possível completar a ação. Essa vaga não …" at bounding box center [263, 186] width 526 height 372
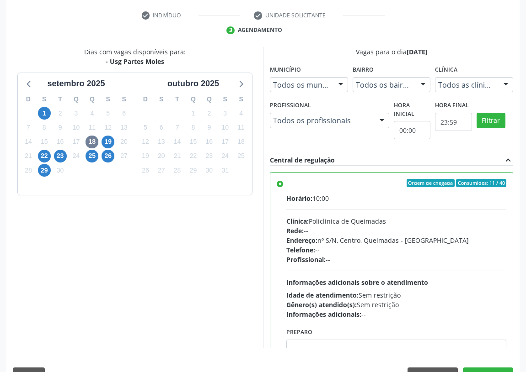
scroll to position [151, 0]
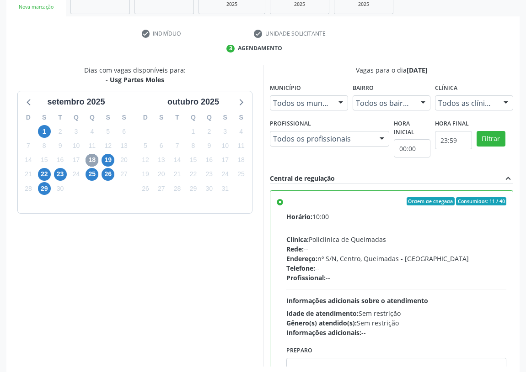
click at [92, 158] on span "18" at bounding box center [91, 160] width 13 height 13
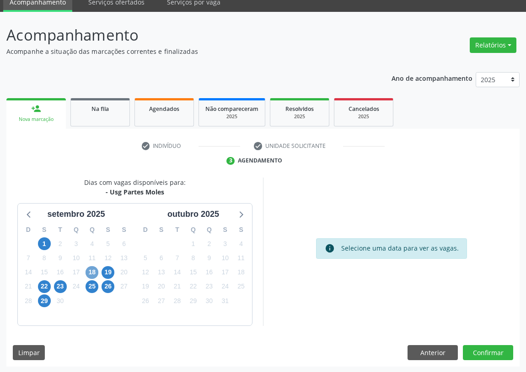
click at [90, 270] on span "18" at bounding box center [91, 272] width 13 height 13
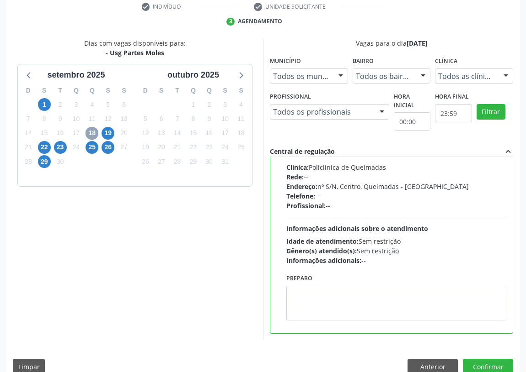
scroll to position [192, 0]
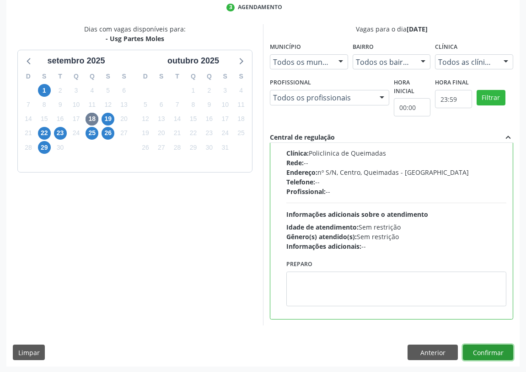
click at [481, 353] on button "Confirmar" at bounding box center [488, 353] width 50 height 16
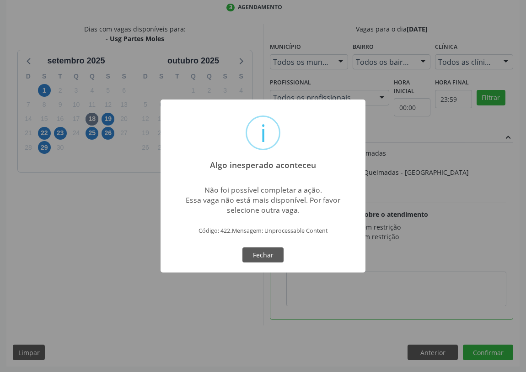
click at [121, 276] on div "i Algo inesperado aconteceu × Não foi possível completar a ação. Essa vaga não …" at bounding box center [263, 186] width 526 height 372
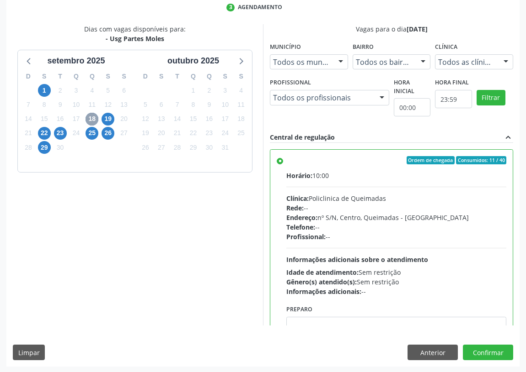
click at [90, 121] on span "18" at bounding box center [91, 119] width 13 height 13
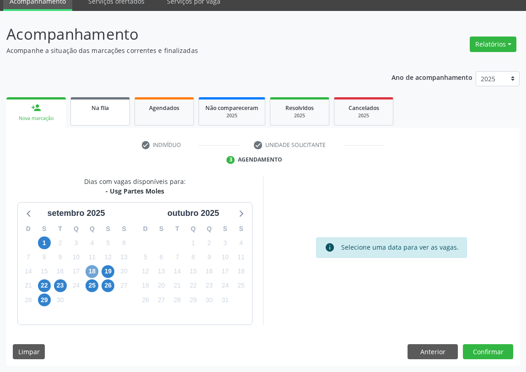
scroll to position [38, 0]
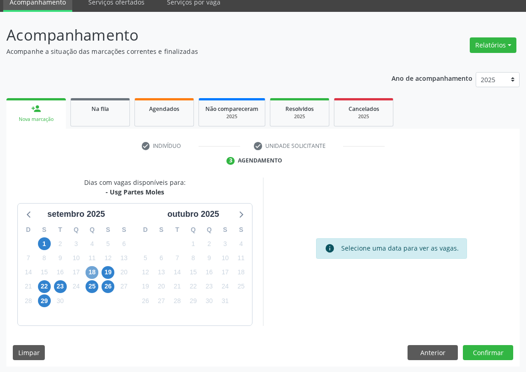
click at [92, 273] on span "18" at bounding box center [91, 272] width 13 height 13
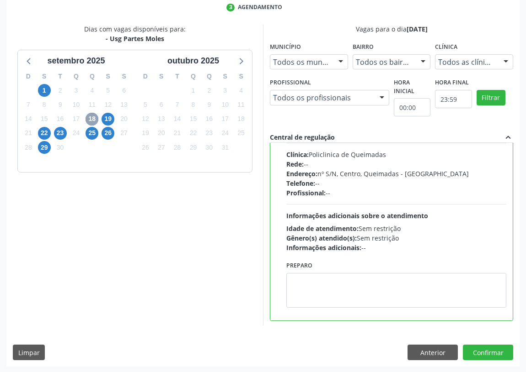
scroll to position [45, 0]
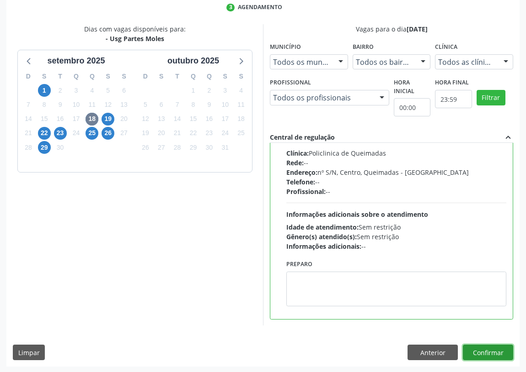
drag, startPoint x: 489, startPoint y: 351, endPoint x: 426, endPoint y: 340, distance: 64.5
click at [486, 349] on button "Confirmar" at bounding box center [488, 353] width 50 height 16
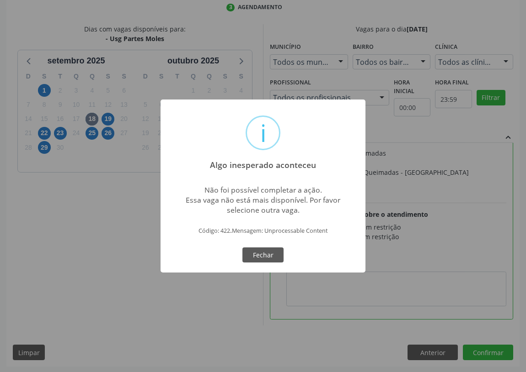
click at [75, 194] on div "i Algo inesperado aconteceu × Não foi possível completar a ação. Essa vaga não …" at bounding box center [263, 186] width 526 height 372
